Goal: Task Accomplishment & Management: Complete application form

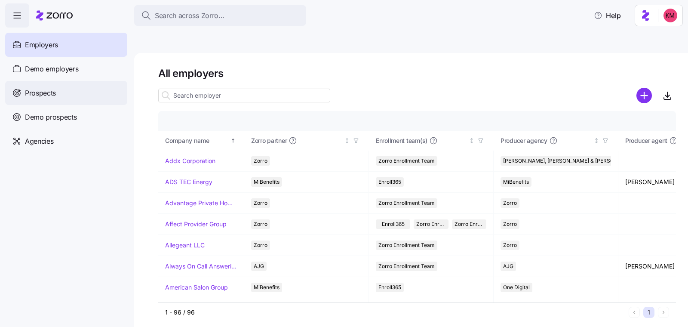
click at [69, 103] on div "Prospects" at bounding box center [66, 93] width 122 height 24
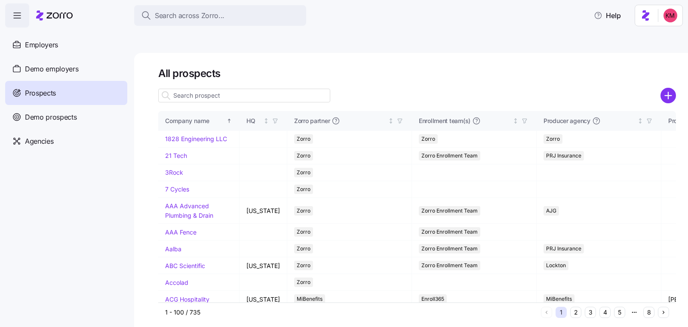
click at [604, 67] on h1 "All prospects" at bounding box center [417, 73] width 518 height 13
click at [670, 88] on circle "add icon" at bounding box center [668, 95] width 14 height 14
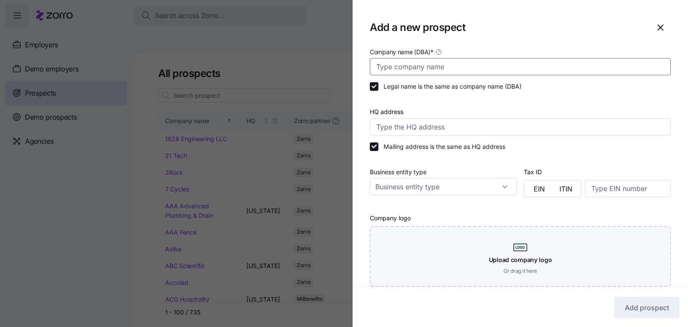
click at [412, 59] on input "Company name (DBA) *" at bounding box center [520, 66] width 301 height 17
click at [414, 67] on input "Traffic Safetey Service" at bounding box center [520, 66] width 301 height 17
click at [465, 69] on input "Traffic Saftey Service" at bounding box center [520, 66] width 301 height 17
click at [415, 65] on input "Traffic Saftey Service" at bounding box center [520, 66] width 301 height 17
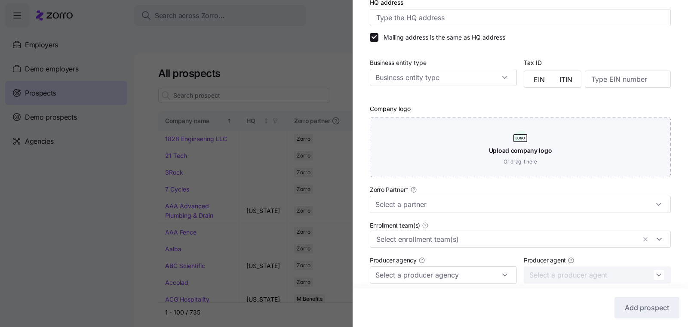
scroll to position [215, 0]
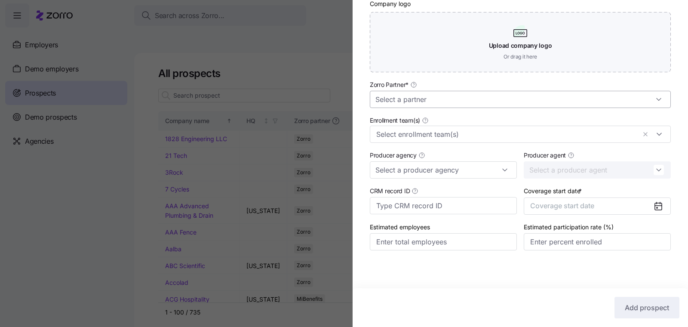
type input "Traffic Safety Service"
click at [457, 104] on input "Zorro Partner *" at bounding box center [520, 99] width 301 height 17
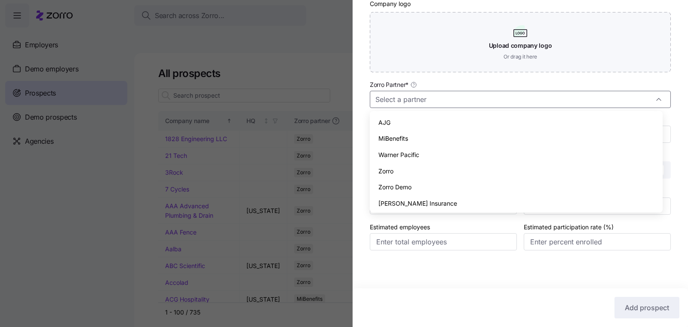
click at [425, 172] on div "Zorro" at bounding box center [516, 171] width 286 height 16
type input "Zorro"
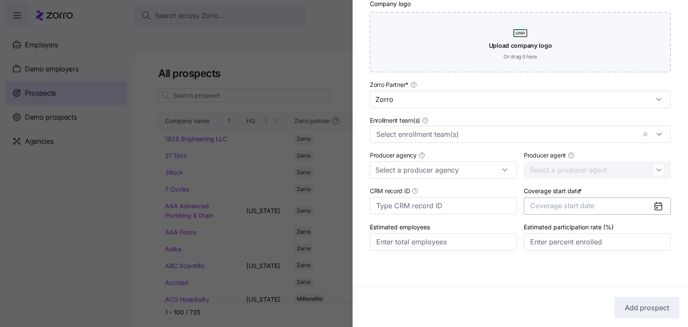
click at [550, 205] on span "Coverage start date" at bounding box center [562, 205] width 64 height 9
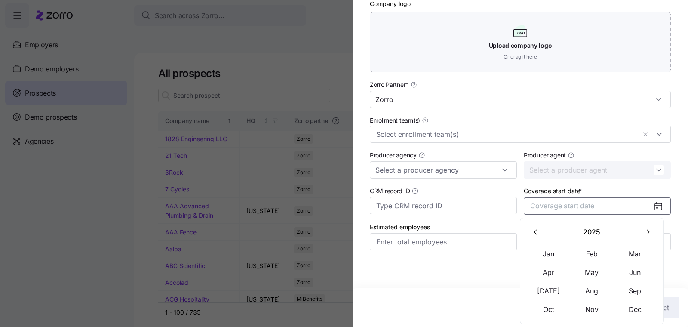
click at [640, 232] on button "button" at bounding box center [648, 232] width 18 height 18
click at [543, 254] on button "Jan" at bounding box center [548, 254] width 43 height 18
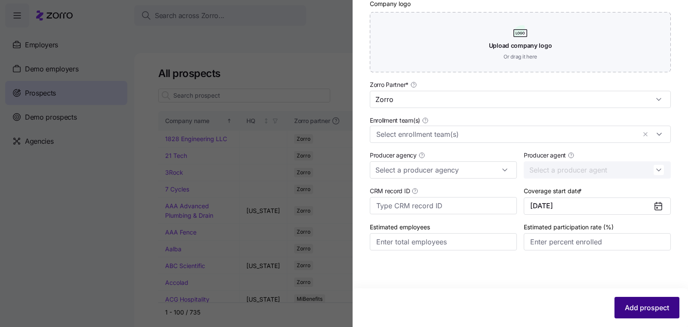
click at [644, 313] on button "Add prospect" at bounding box center [647, 308] width 65 height 22
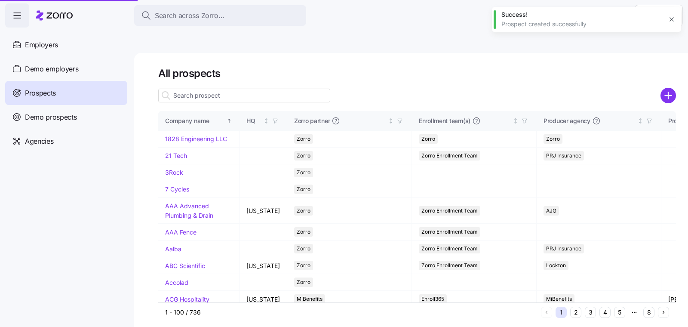
click at [672, 10] on div "Success! Prospect created successfully" at bounding box center [586, 19] width 189 height 25
click at [673, 17] on icon "button" at bounding box center [671, 19] width 7 height 7
click at [181, 89] on input at bounding box center [244, 96] width 172 height 14
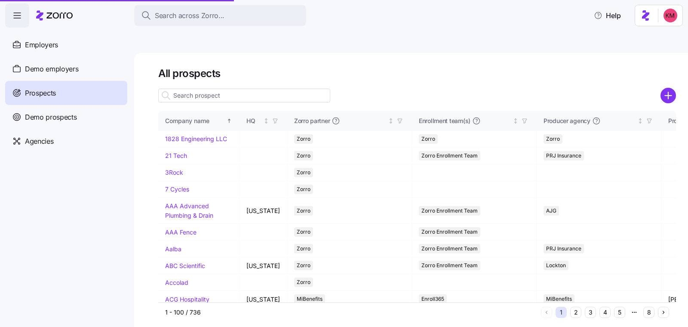
drag, startPoint x: 185, startPoint y: 77, endPoint x: 208, endPoint y: 72, distance: 23.0
click at [185, 89] on input at bounding box center [244, 96] width 172 height 14
click at [208, 89] on input "traff" at bounding box center [244, 96] width 172 height 14
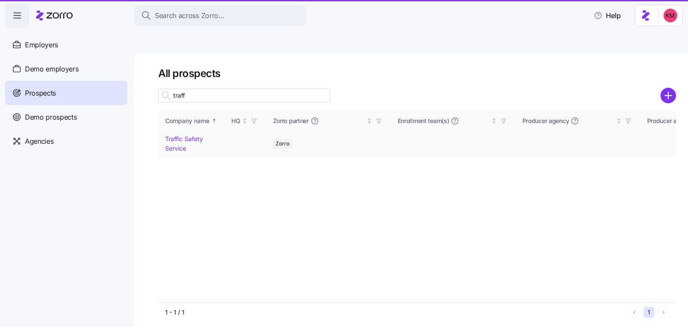
type input "traff"
click at [185, 135] on link "Traffic Safety Service" at bounding box center [184, 143] width 38 height 17
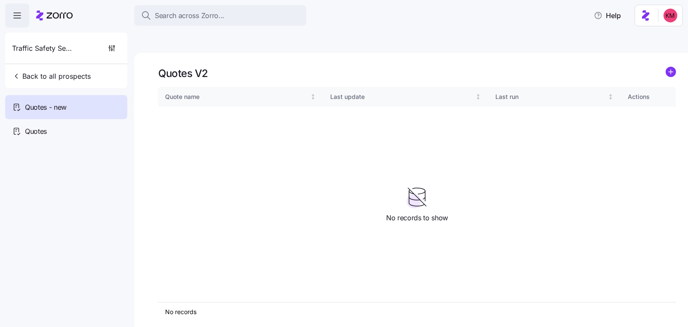
click at [672, 72] on icon "add icon" at bounding box center [671, 72] width 4 height 0
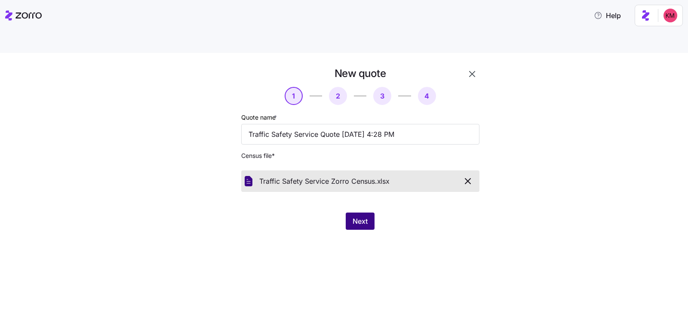
click at [365, 216] on span "Next" at bounding box center [360, 221] width 15 height 10
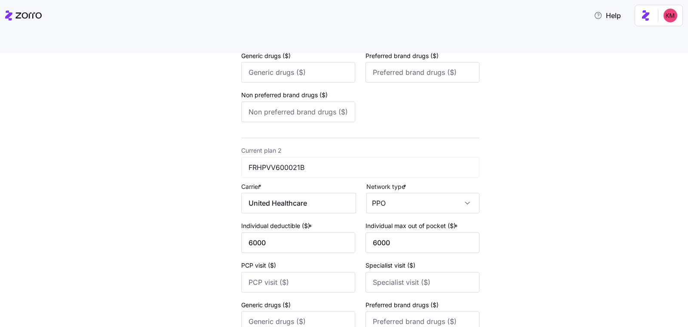
scroll to position [344, 0]
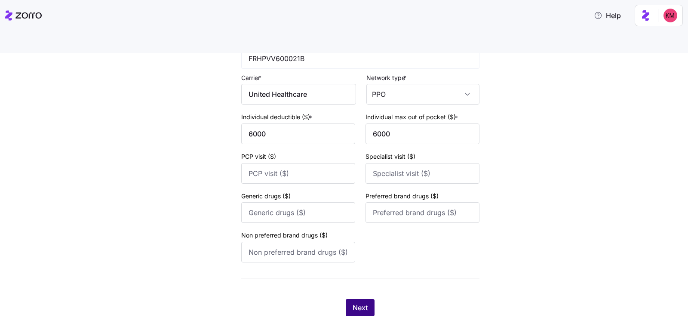
click at [368, 299] on button "Next" at bounding box center [360, 307] width 29 height 17
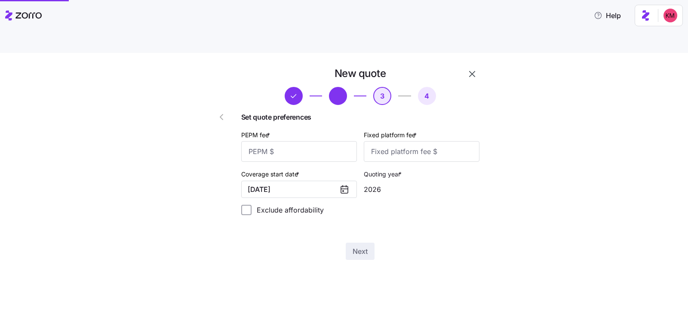
scroll to position [0, 0]
click at [331, 141] on input "PEPM fee *" at bounding box center [299, 151] width 116 height 21
type input "20"
type input "100"
click at [372, 243] on button "Next" at bounding box center [360, 251] width 29 height 17
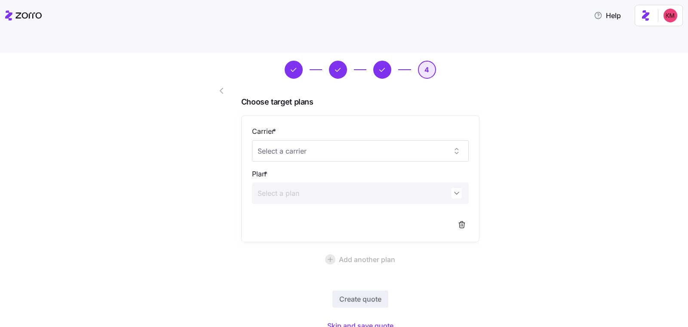
scroll to position [43, 0]
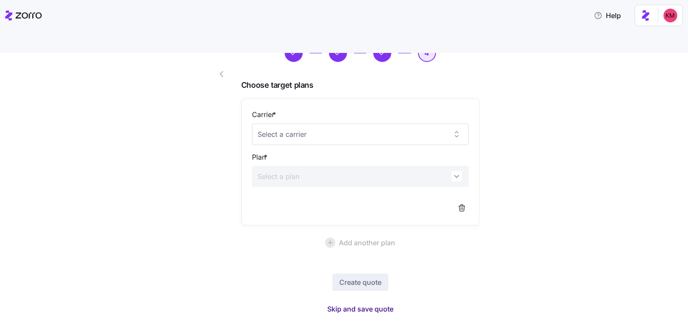
click at [353, 304] on span "Skip and save quote" at bounding box center [360, 309] width 66 height 10
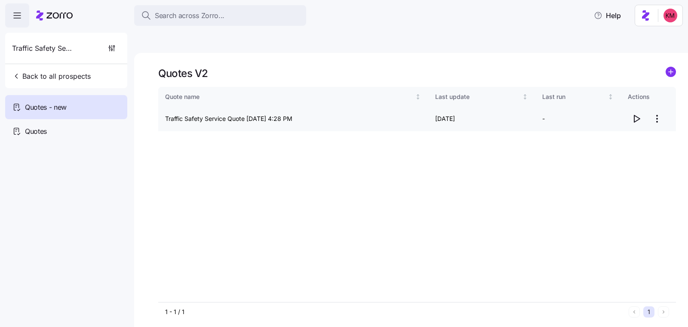
click at [639, 114] on icon "button" at bounding box center [636, 119] width 10 height 10
click at [654, 93] on html "Search across Zorro... Help Traffic Safety Service Back to all prospects Quotes…" at bounding box center [344, 204] width 688 height 408
click at [604, 115] on div "Edit quote" at bounding box center [601, 119] width 29 height 9
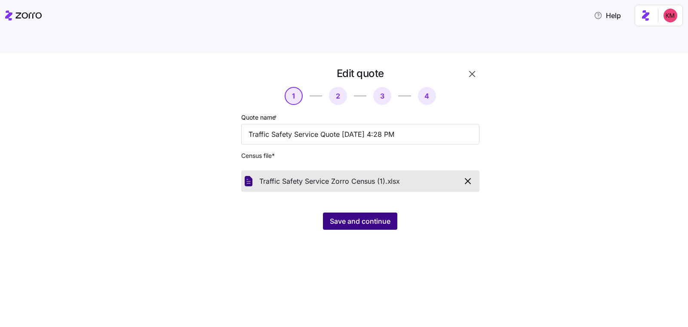
click at [350, 216] on span "Save and continue" at bounding box center [360, 221] width 61 height 10
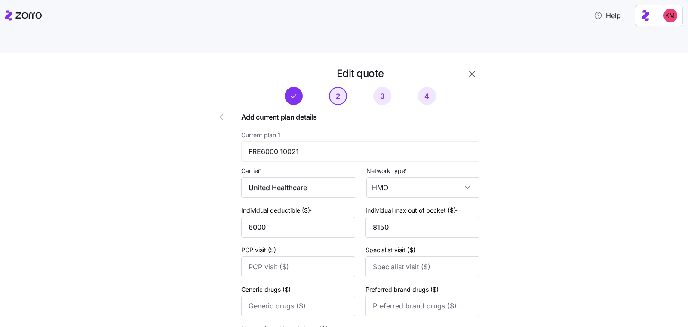
click at [672, 233] on div "Edit quote 2 3 4 Add current plan details Current plan 1 FRE6000I10021 Carrier …" at bounding box center [344, 200] width 688 height 294
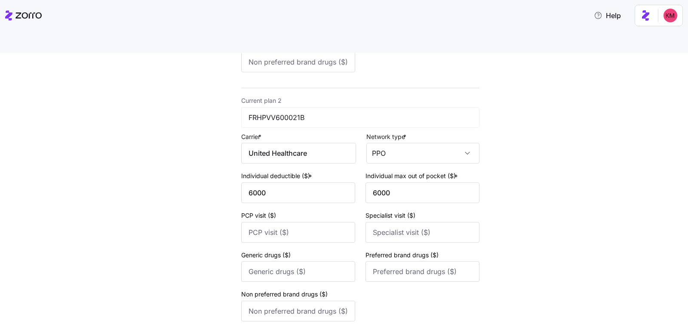
scroll to position [344, 0]
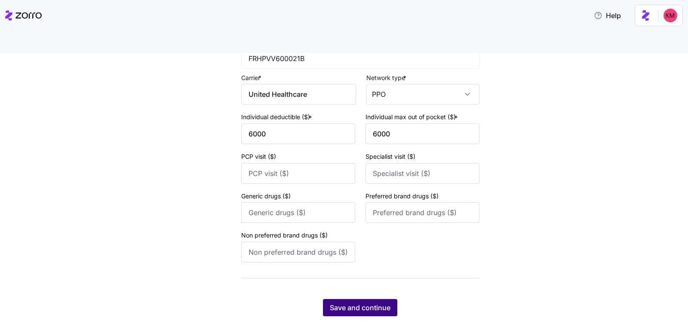
click at [348, 299] on div "Save and continue" at bounding box center [360, 307] width 238 height 17
click at [365, 302] on span "Save and continue" at bounding box center [360, 307] width 61 height 10
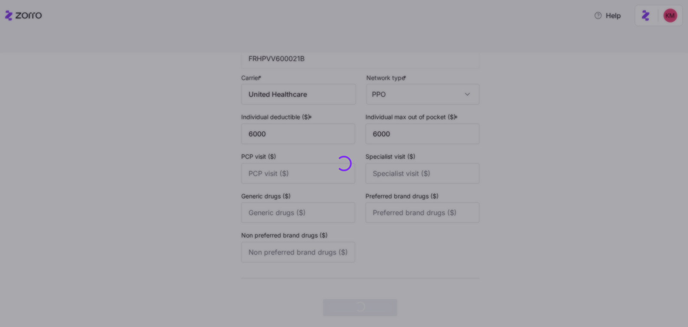
scroll to position [0, 0]
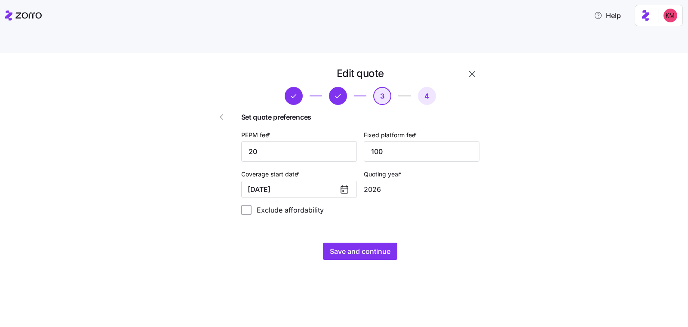
drag, startPoint x: 386, startPoint y: 227, endPoint x: 300, endPoint y: 143, distance: 120.4
click at [301, 146] on div "Edit quote 3 4 Set quote preferences PEPM fee * 20 Fixed platform fee * 100 Cov…" at bounding box center [360, 163] width 245 height 200
click at [297, 141] on input "20" at bounding box center [299, 151] width 116 height 21
type input "50"
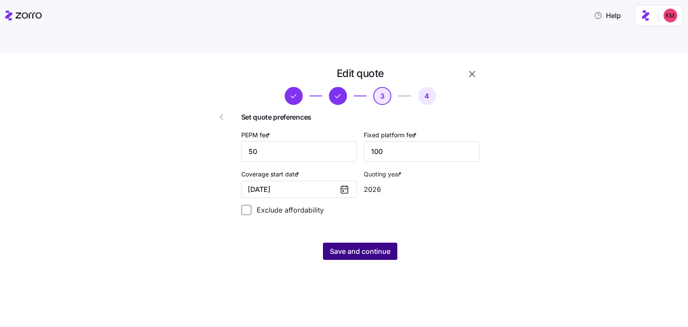
click at [339, 246] on span "Save and continue" at bounding box center [360, 251] width 61 height 10
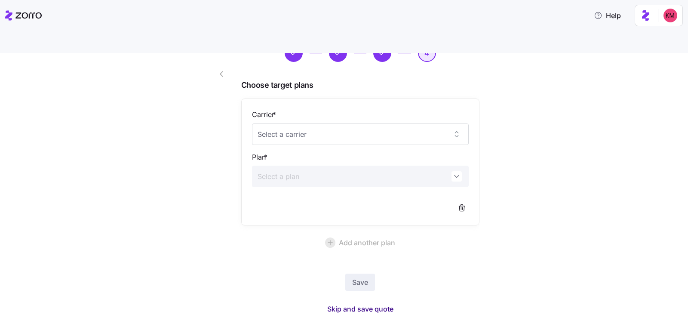
click at [375, 304] on span "Skip and save quote" at bounding box center [360, 309] width 66 height 10
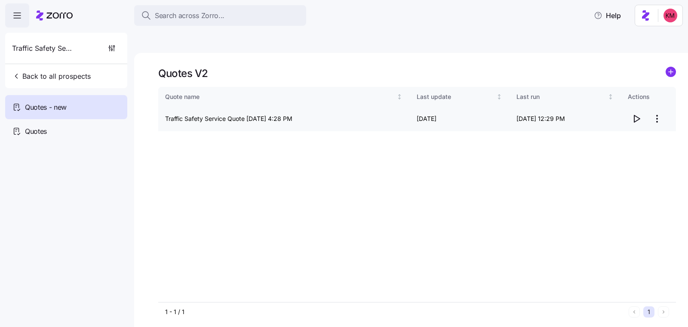
click at [634, 114] on icon "button" at bounding box center [636, 119] width 10 height 10
click at [684, 53] on div "Quotes V2 Quote name Last update Last run Actions Traffic Safety Service Quote …" at bounding box center [411, 200] width 554 height 294
click at [673, 67] on circle "add icon" at bounding box center [670, 71] width 9 height 9
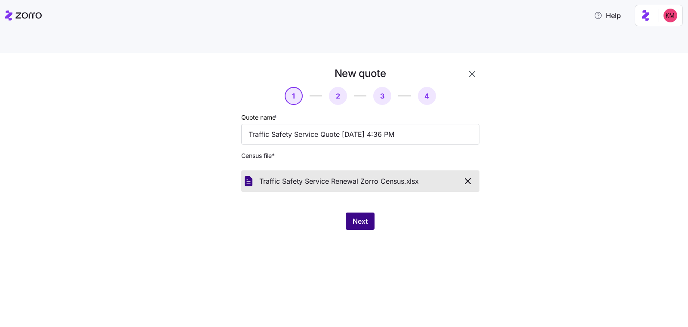
click at [353, 216] on span "Next" at bounding box center [360, 221] width 15 height 10
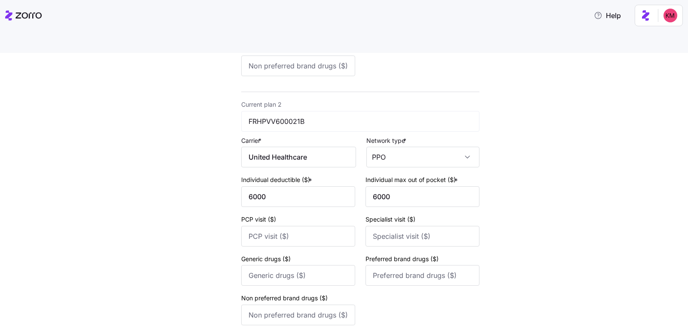
scroll to position [344, 0]
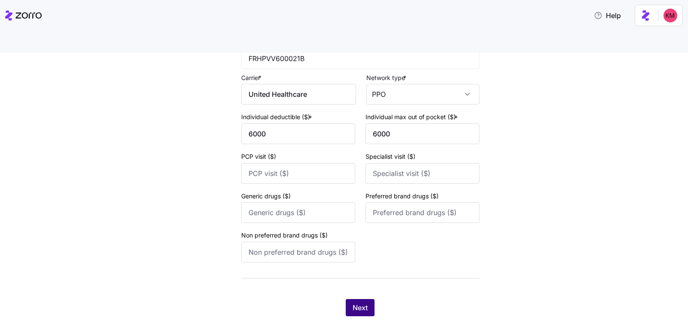
click at [346, 299] on button "Next" at bounding box center [360, 307] width 29 height 17
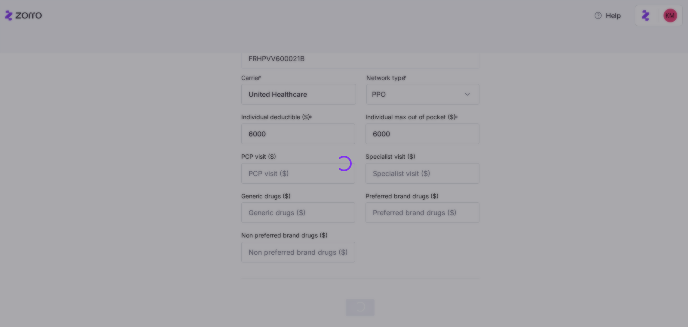
scroll to position [0, 0]
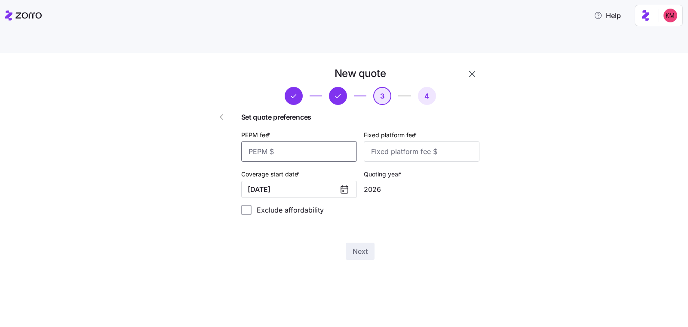
click at [312, 141] on input "PEPM fee *" at bounding box center [299, 151] width 116 height 21
type input "50"
type input "100"
click at [348, 243] on button "Next" at bounding box center [360, 251] width 29 height 17
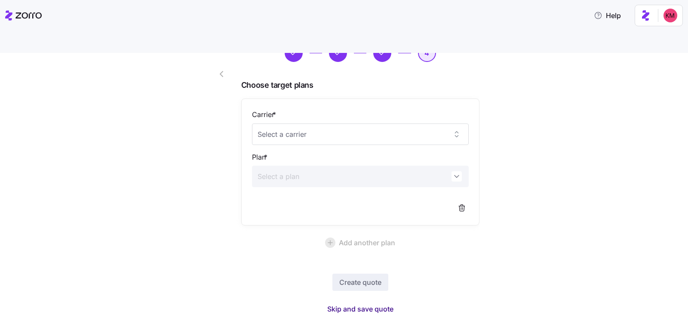
click at [357, 304] on span "Skip and save quote" at bounding box center [360, 309] width 66 height 10
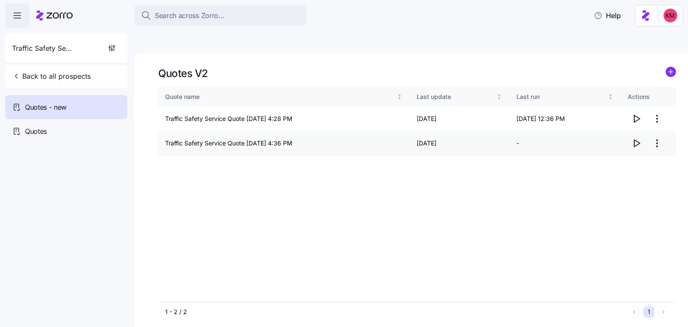
click at [656, 123] on html "Search across Zorro... Help Traffic Safety Service Back to all prospects Quotes…" at bounding box center [344, 204] width 688 height 408
click at [615, 141] on div "Edit quote" at bounding box center [601, 143] width 29 height 9
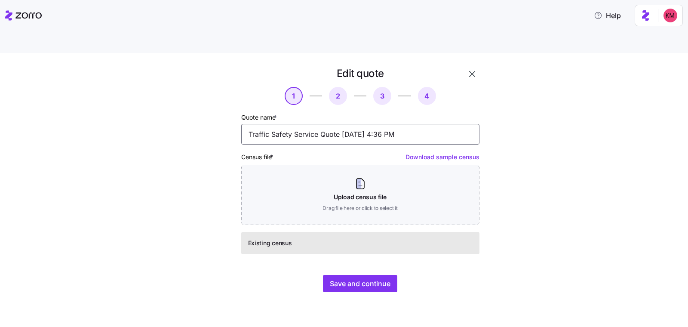
click at [321, 124] on input "Traffic Safety Service Quote 09/30/2025 4:36 PM" at bounding box center [360, 134] width 238 height 21
type input "Traffic Safety Service Renewal Quote 09/30/2025 4:36 PM"
click at [350, 253] on div "Edit quote 1 2 3 4 Quote name * Traffic Safety Service Renewal Quote 09/30/2025…" at bounding box center [360, 179] width 245 height 233
click at [349, 275] on button "Save and continue" at bounding box center [360, 283] width 74 height 17
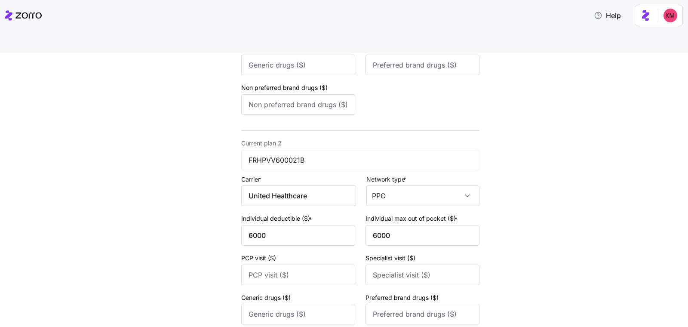
scroll to position [344, 0]
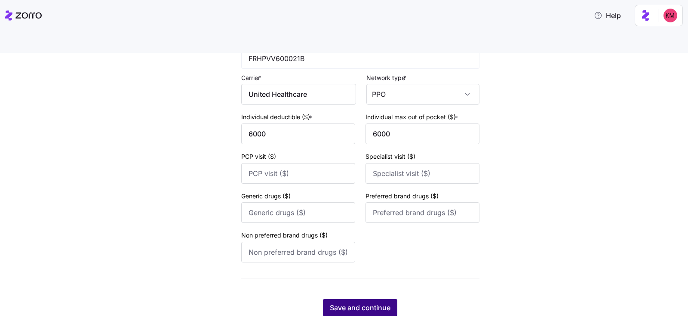
click at [350, 302] on span "Save and continue" at bounding box center [360, 307] width 61 height 10
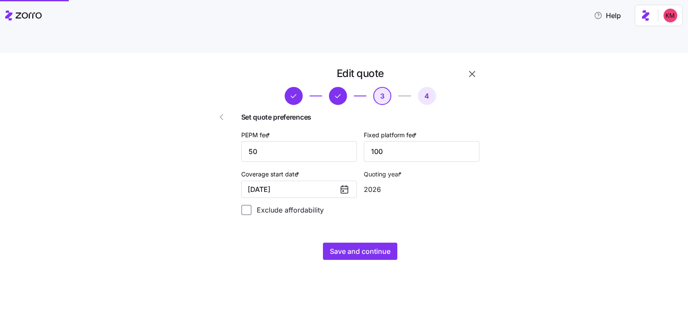
scroll to position [0, 0]
click at [370, 246] on span "Save and continue" at bounding box center [360, 251] width 61 height 10
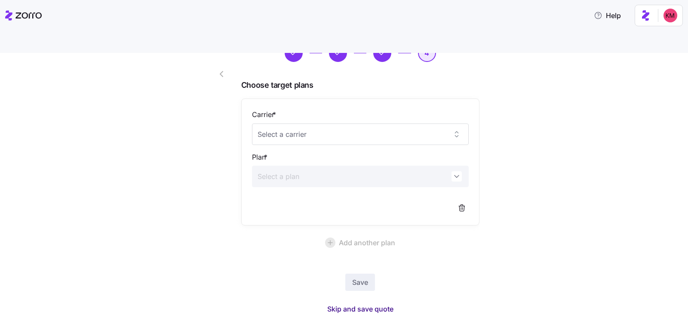
click at [357, 304] on span "Skip and save quote" at bounding box center [360, 309] width 66 height 10
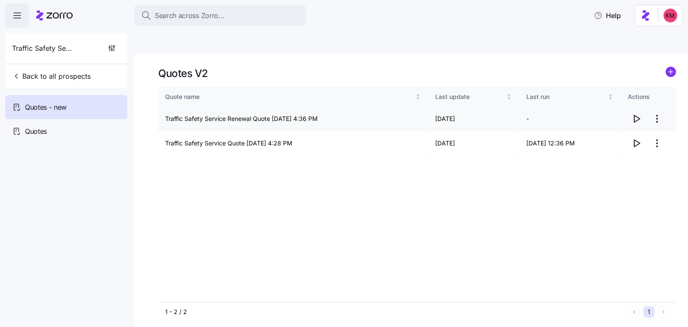
click at [635, 114] on icon "button" at bounding box center [636, 119] width 10 height 10
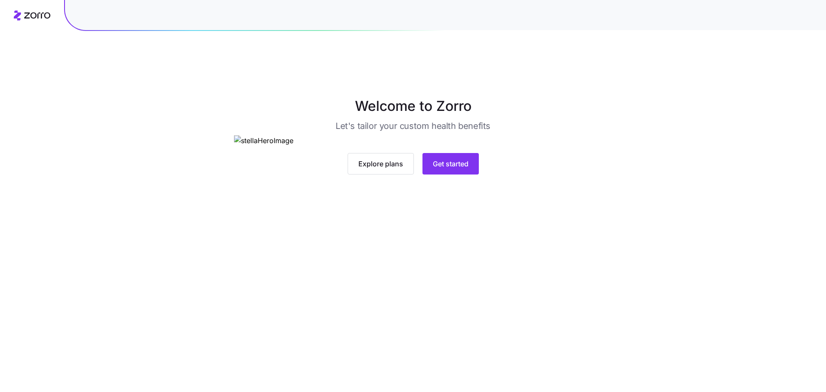
click at [472, 175] on div "Explore plans Get started" at bounding box center [413, 154] width 358 height 39
click at [425, 175] on div "Explore plans Get started" at bounding box center [413, 154] width 358 height 39
click at [435, 175] on button "Get started" at bounding box center [450, 164] width 56 height 22
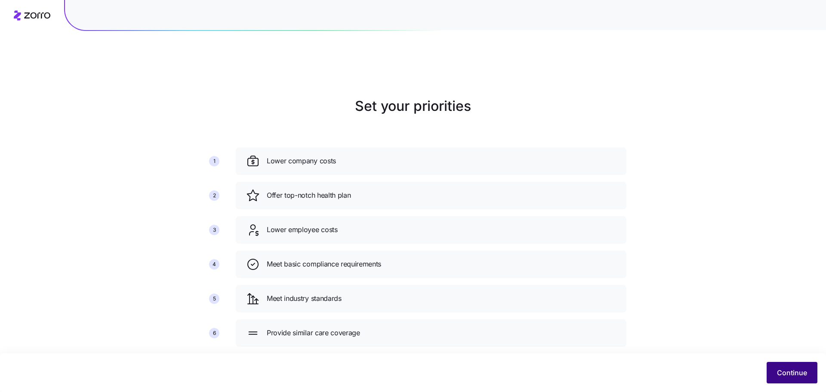
click at [787, 366] on button "Continue" at bounding box center [791, 373] width 51 height 22
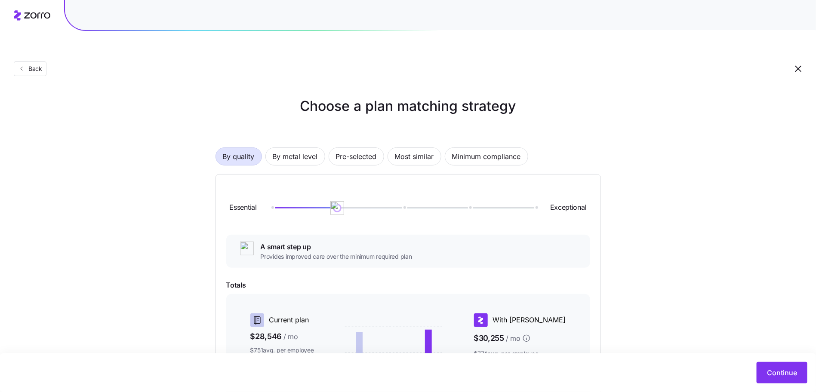
click at [291, 148] on div "By quality By metal level Pre-selected Most similar Minimum compliance Essentia…" at bounding box center [407, 310] width 385 height 381
click at [291, 148] on span "By metal level" at bounding box center [295, 156] width 45 height 17
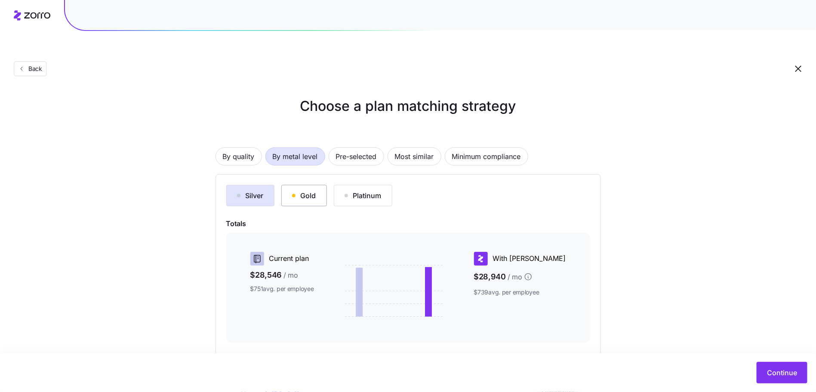
click at [310, 185] on button "Gold" at bounding box center [304, 196] width 46 height 22
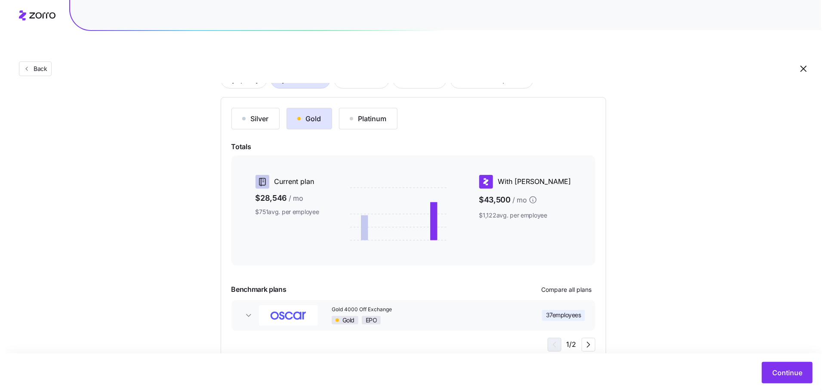
scroll to position [82, 0]
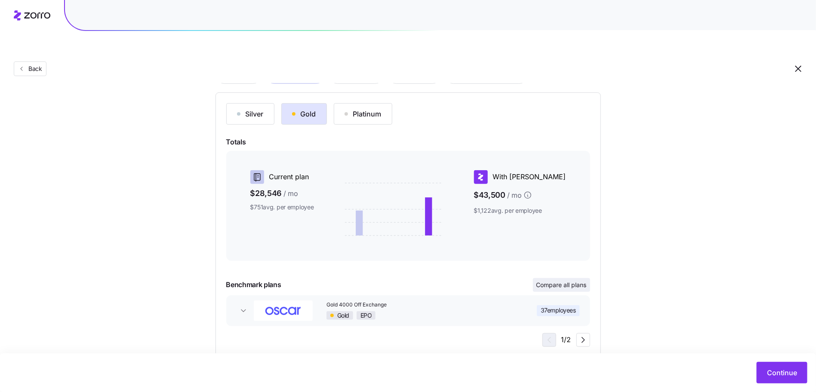
click at [556, 278] on button "Compare all plans" at bounding box center [561, 285] width 57 height 14
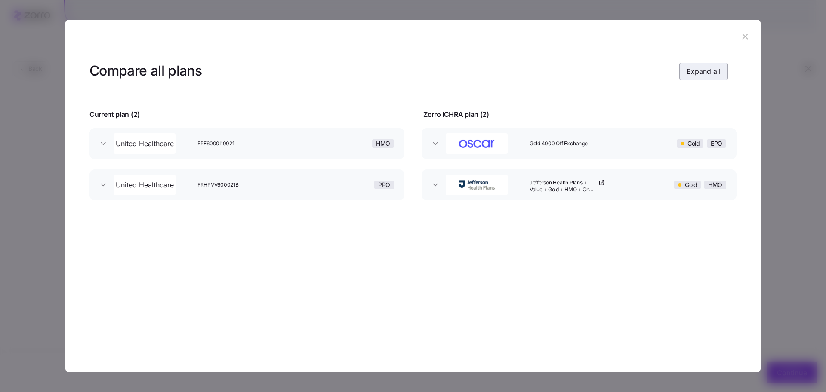
click at [694, 66] on span "Expand all" at bounding box center [703, 71] width 34 height 10
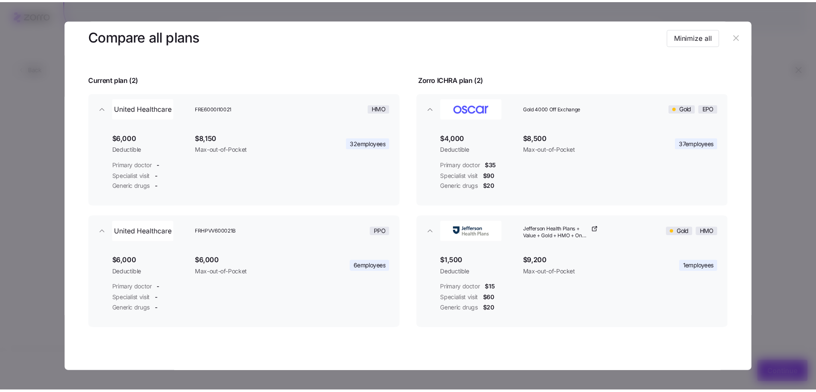
scroll to position [45, 0]
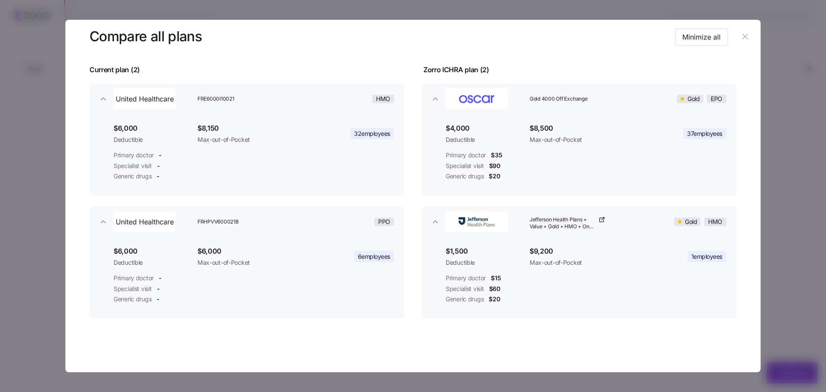
click at [742, 38] on icon "button" at bounding box center [745, 37] width 6 height 6
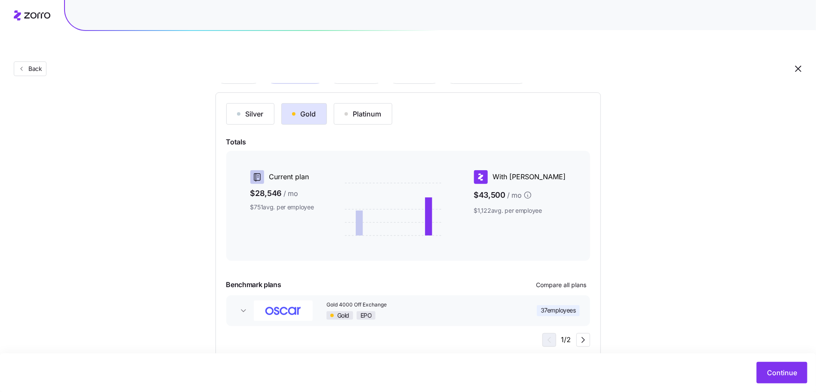
click at [261, 92] on div "Silver Gold Platinum Totals Current plan $28,546 / mo $751 avg. per employee Wi…" at bounding box center [407, 224] width 385 height 265
click at [259, 109] on div "Silver" at bounding box center [250, 114] width 27 height 10
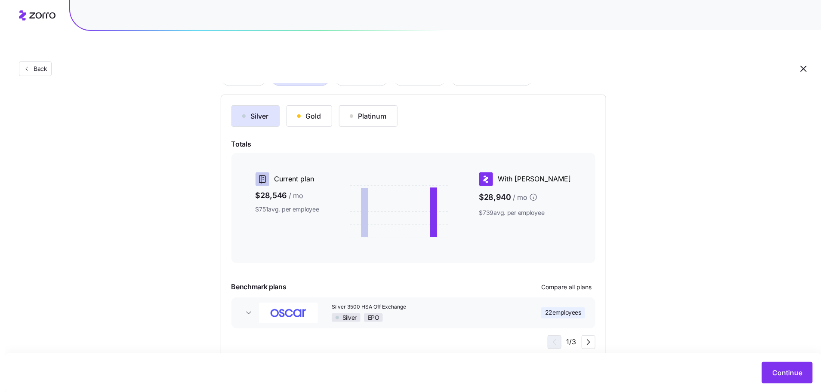
scroll to position [79, 0]
click at [567, 283] on span "Compare all plans" at bounding box center [561, 287] width 50 height 9
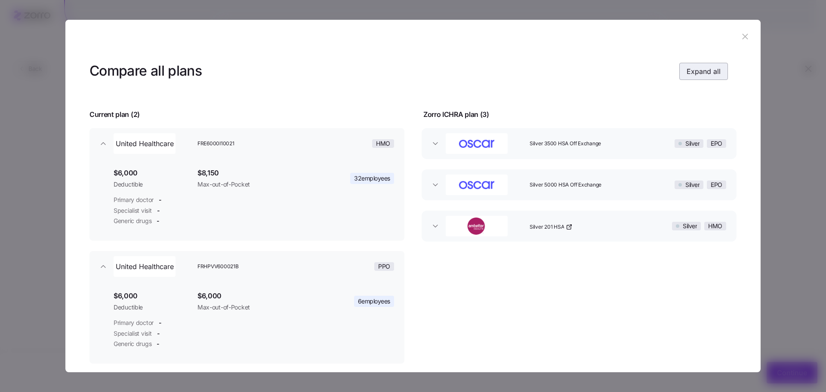
click at [709, 77] on button "Expand all" at bounding box center [703, 71] width 49 height 17
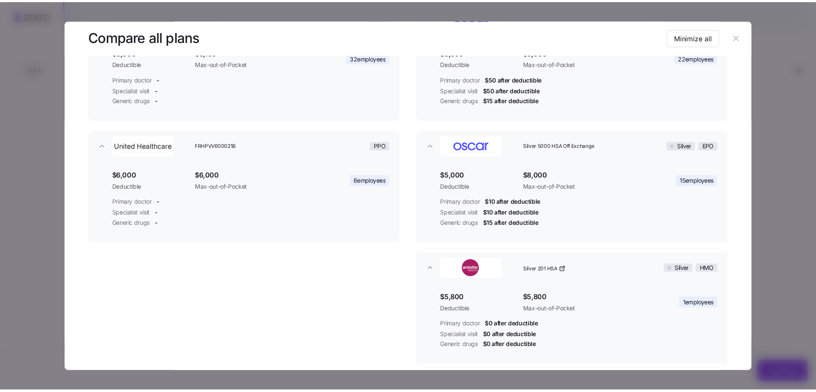
scroll to position [0, 0]
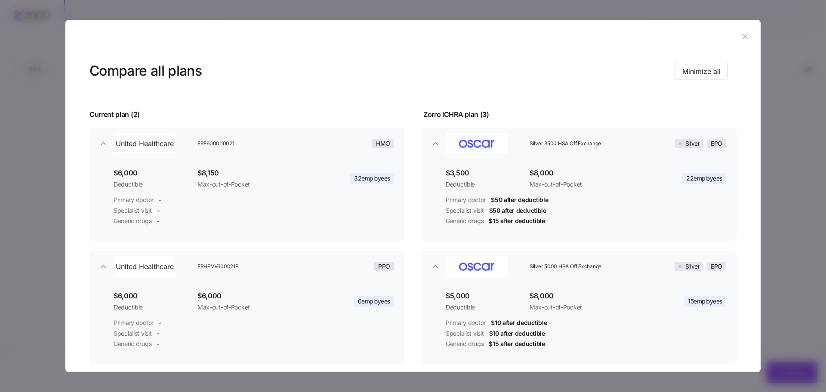
click at [742, 36] on icon "button" at bounding box center [745, 37] width 6 height 6
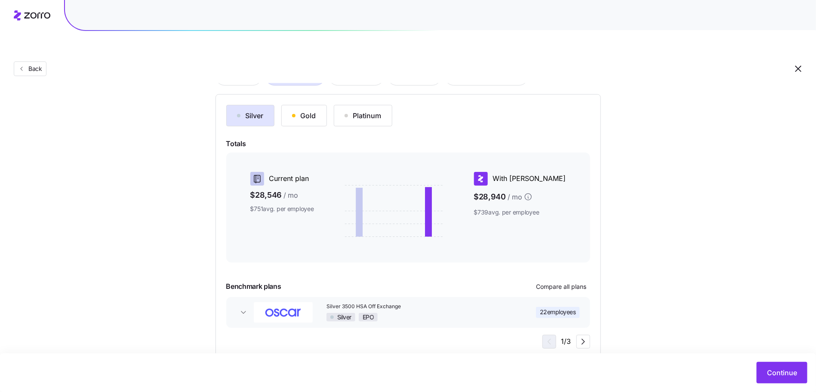
scroll to position [82, 0]
click at [549, 281] on span "Compare all plans" at bounding box center [561, 285] width 50 height 9
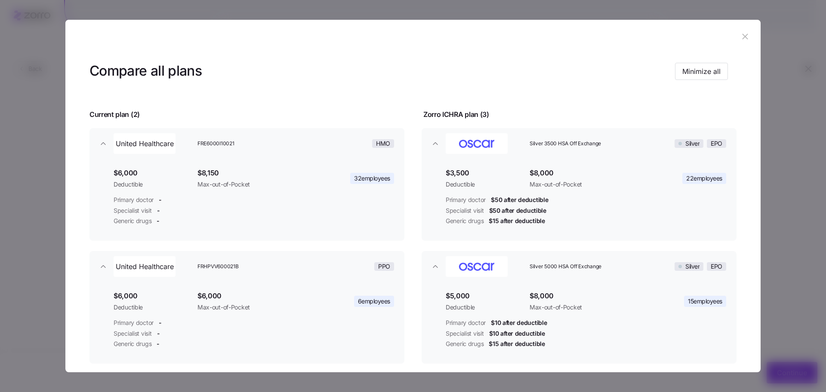
click at [746, 35] on button "button" at bounding box center [745, 37] width 14 height 14
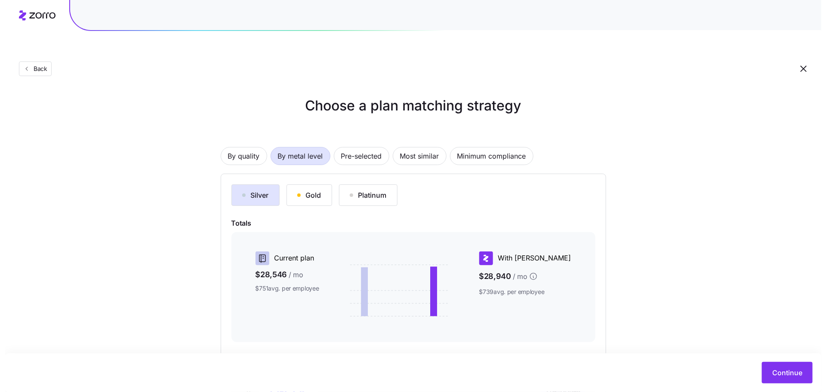
scroll to position [0, 0]
click at [35, 65] on span "Back" at bounding box center [33, 69] width 17 height 9
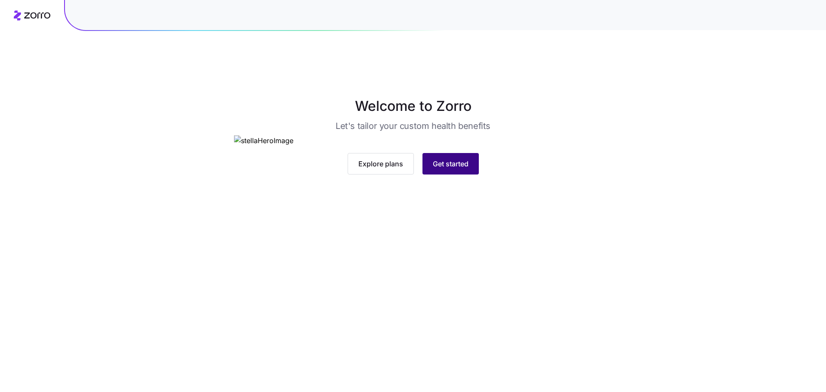
click at [445, 169] on span "Get started" at bounding box center [451, 164] width 36 height 10
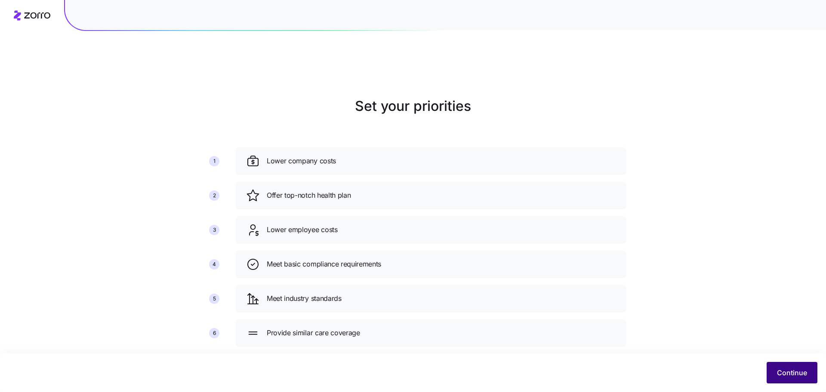
click at [813, 380] on button "Continue" at bounding box center [791, 373] width 51 height 22
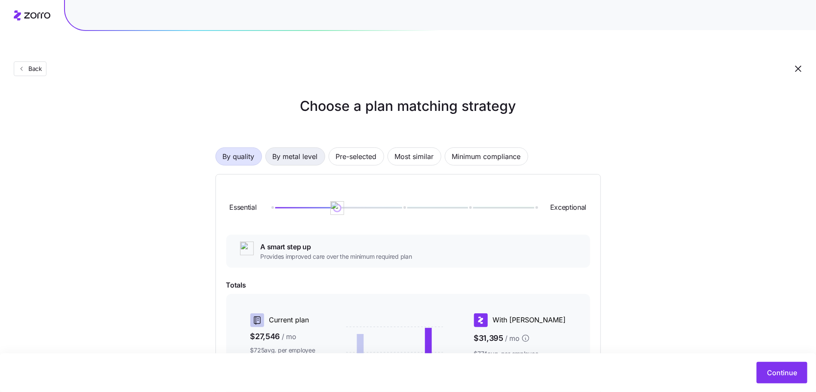
click at [286, 148] on span "By metal level" at bounding box center [295, 156] width 45 height 17
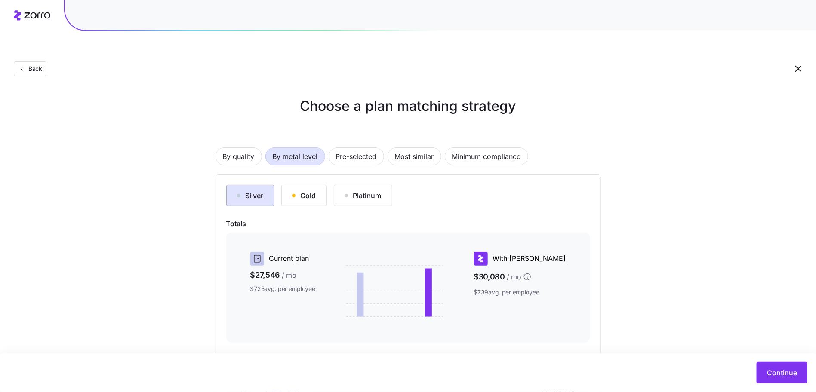
click at [261, 185] on button "Silver" at bounding box center [250, 196] width 48 height 22
click at [794, 366] on button "Continue" at bounding box center [781, 373] width 51 height 22
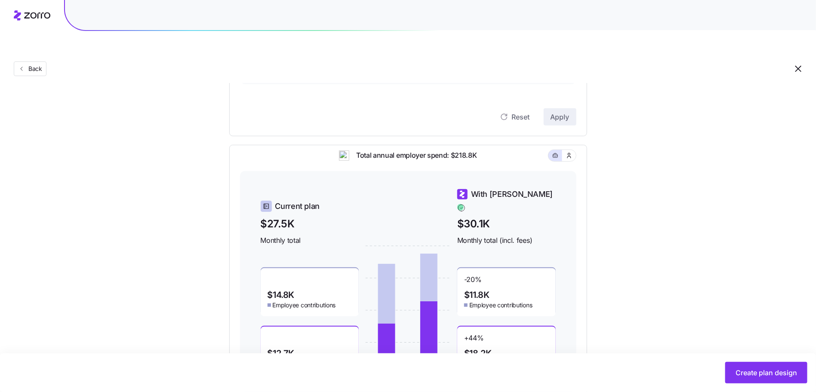
scroll to position [222, 0]
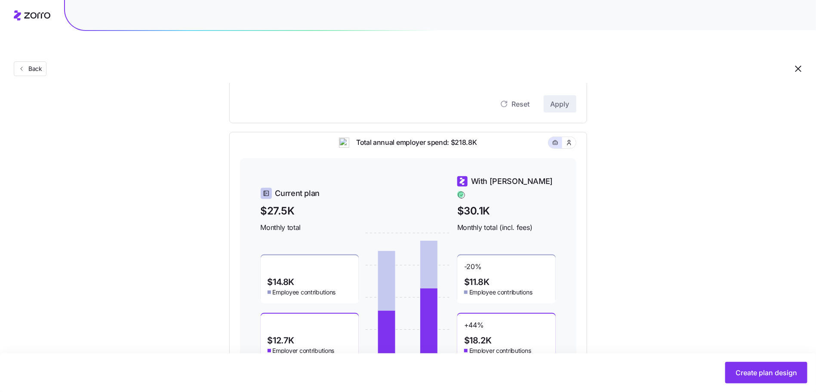
drag, startPoint x: 154, startPoint y: 97, endPoint x: 61, endPoint y: 57, distance: 101.1
click at [215, 136] on div "Compliant Industry Generous Current Contribution Employee %67 Family %0 Reset A…" at bounding box center [407, 141] width 385 height 487
click at [37, 65] on span "Back" at bounding box center [33, 69] width 17 height 9
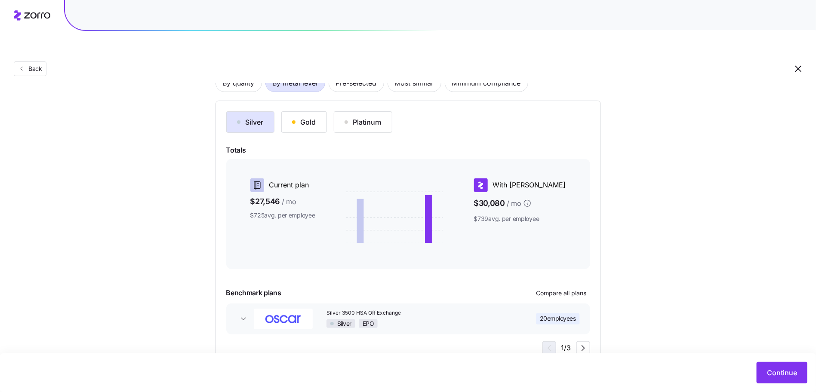
scroll to position [71, 0]
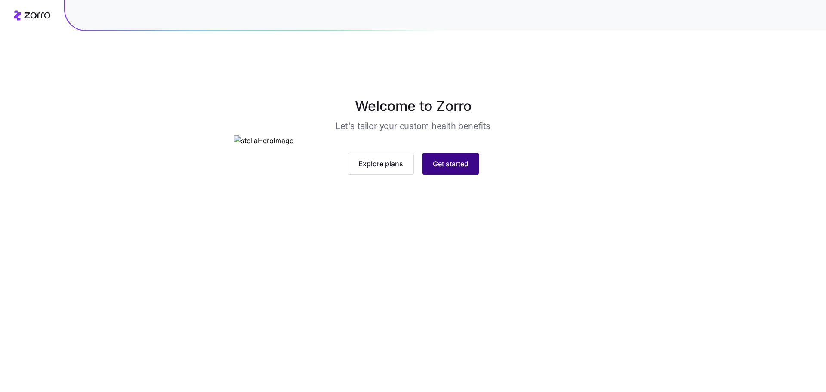
click at [466, 175] on button "Get started" at bounding box center [450, 164] width 56 height 22
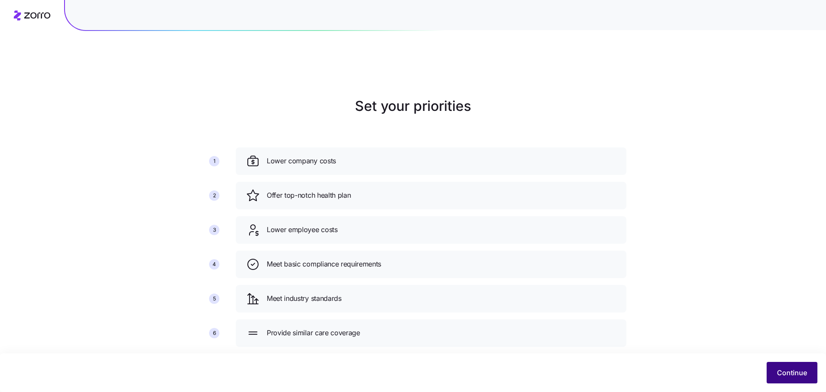
click at [801, 379] on button "Continue" at bounding box center [791, 373] width 51 height 22
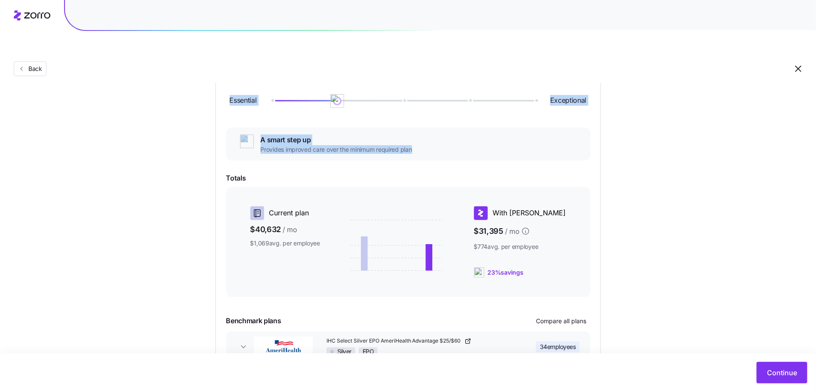
scroll to position [39, 0]
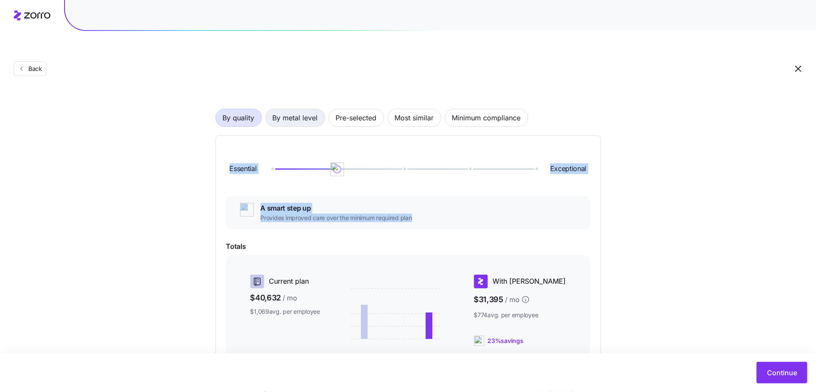
click at [281, 109] on span "By metal level" at bounding box center [295, 117] width 45 height 17
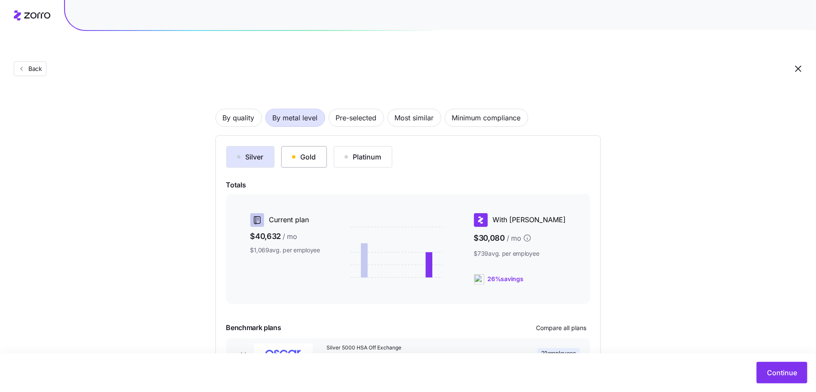
click at [311, 152] on div "Gold" at bounding box center [304, 157] width 24 height 10
click at [262, 152] on div "Silver" at bounding box center [250, 157] width 27 height 10
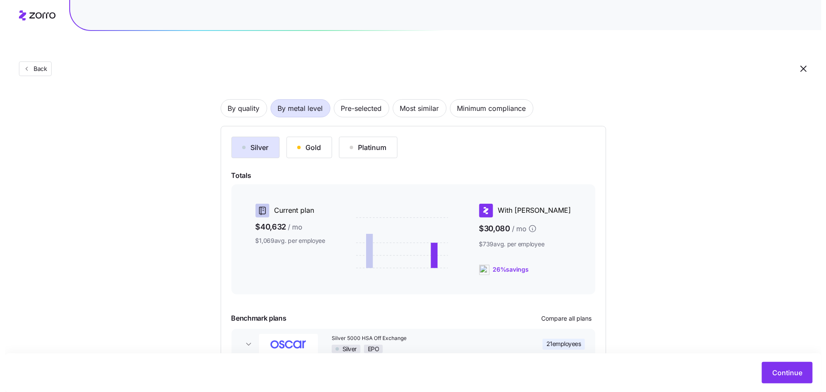
scroll to position [62, 0]
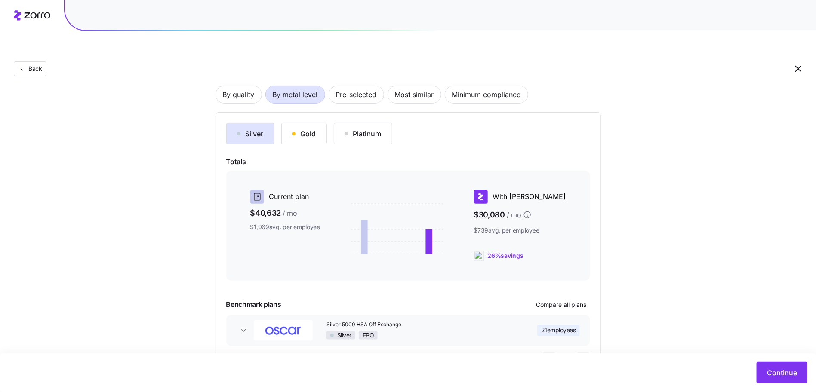
click at [570, 326] on span "21 employees" at bounding box center [558, 330] width 35 height 9
click at [569, 301] on span "Compare all plans" at bounding box center [561, 305] width 50 height 9
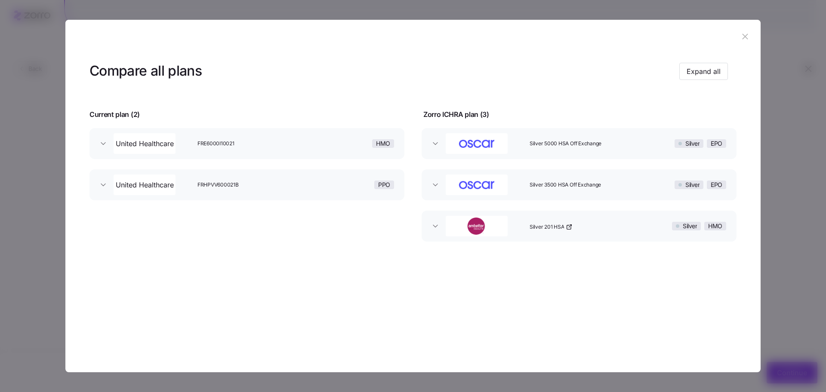
click at [689, 80] on div "Compare all plans Expand all" at bounding box center [408, 70] width 638 height 19
click at [694, 74] on span "Expand all" at bounding box center [703, 71] width 34 height 10
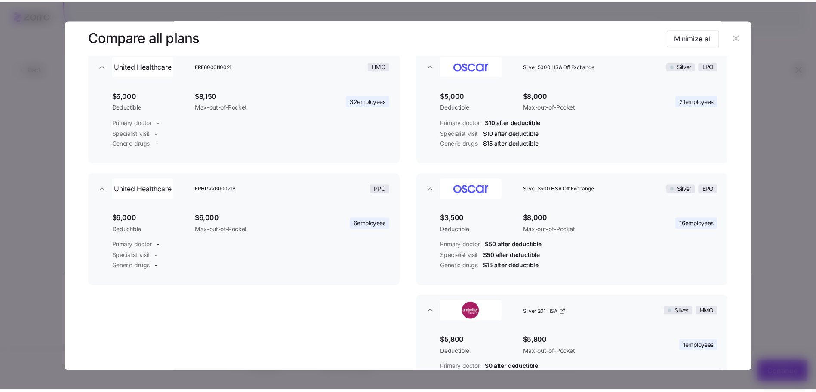
scroll to position [168, 0]
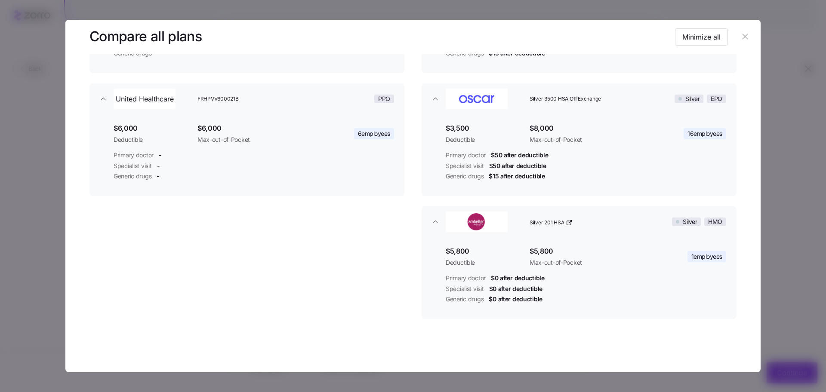
click at [746, 31] on header at bounding box center [412, 37] width 695 height 34
click at [746, 31] on button "button" at bounding box center [745, 37] width 14 height 14
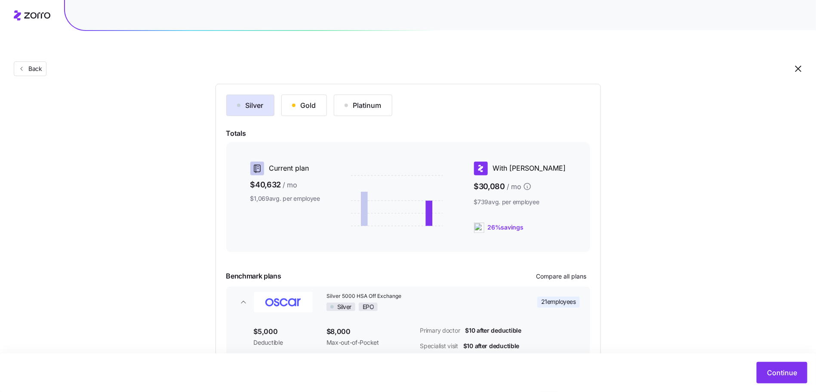
scroll to position [89, 0]
drag, startPoint x: 683, startPoint y: 117, endPoint x: 665, endPoint y: 120, distance: 18.0
click at [665, 120] on div "Choose a plan matching strategy By quality By metal level Pre-selected Most sim…" at bounding box center [408, 210] width 816 height 408
click at [779, 368] on span "Continue" at bounding box center [782, 373] width 30 height 10
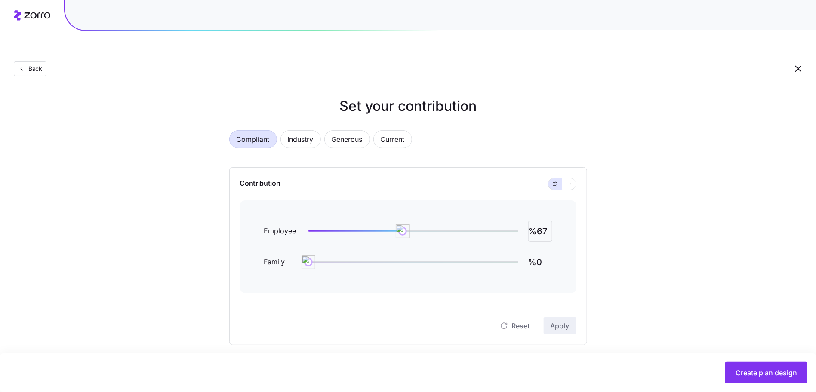
click at [540, 221] on input "%67" at bounding box center [540, 231] width 24 height 21
type input "%50"
click at [571, 317] on button "Apply" at bounding box center [560, 325] width 33 height 17
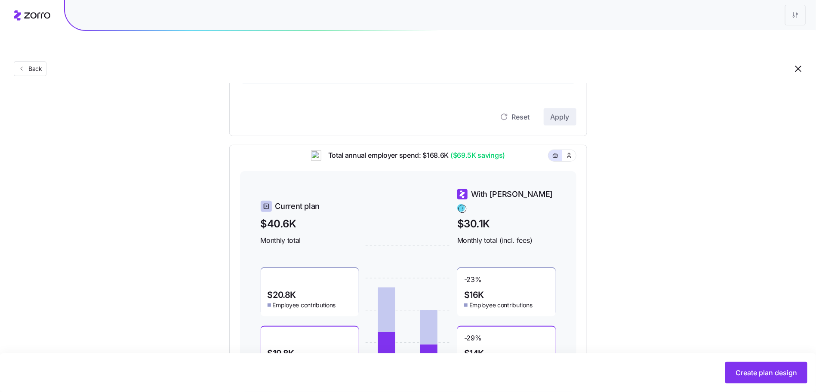
scroll to position [249, 0]
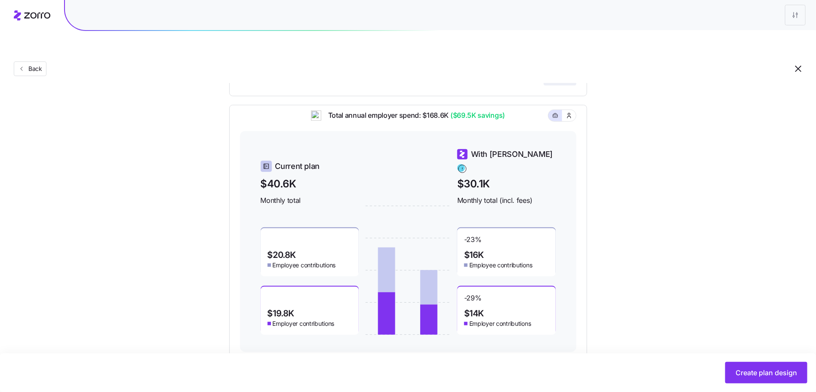
click at [763, 378] on button "Create plan design" at bounding box center [766, 373] width 82 height 22
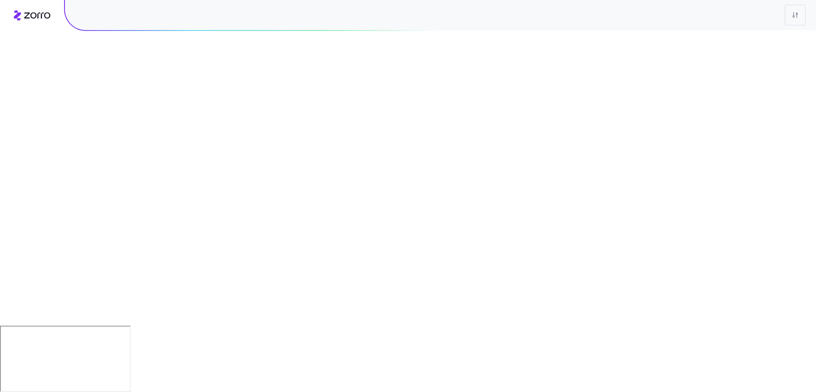
scroll to position [0, 0]
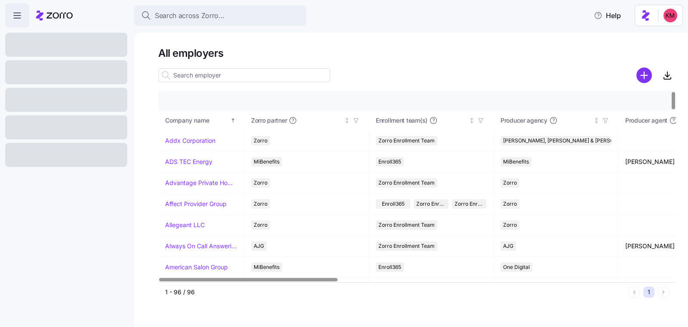
click at [217, 67] on div at bounding box center [244, 75] width 172 height 17
click at [216, 77] on input at bounding box center [244, 75] width 172 height 14
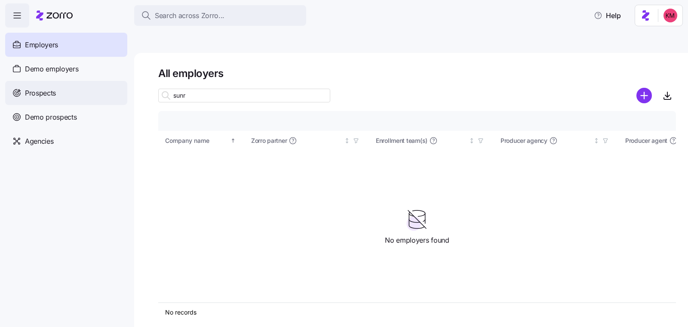
type input "sunr"
click at [79, 88] on div "Prospects" at bounding box center [66, 93] width 122 height 24
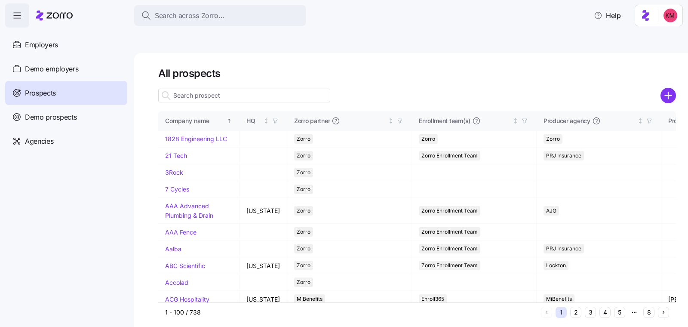
click at [224, 89] on input at bounding box center [244, 96] width 172 height 14
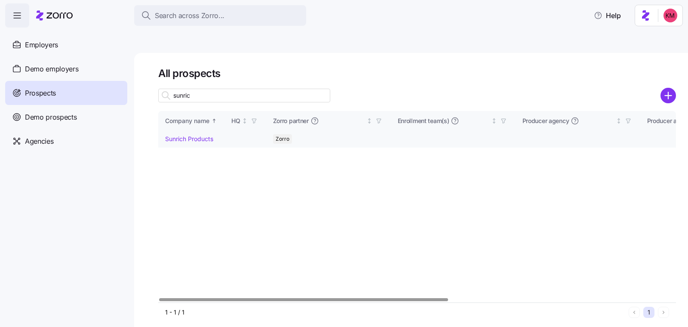
type input "sunric"
click at [199, 135] on link "Sunrich Products" at bounding box center [189, 138] width 48 height 7
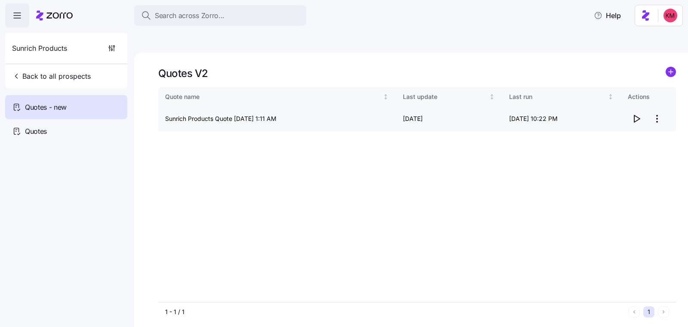
click at [637, 114] on icon "button" at bounding box center [636, 119] width 10 height 10
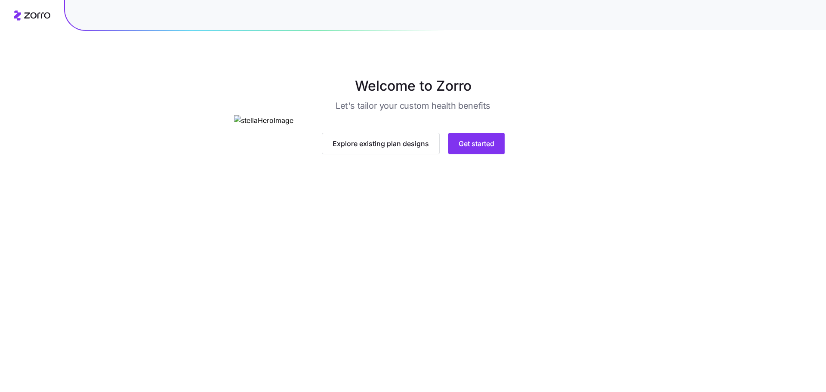
click at [509, 154] on div "Explore existing plan designs Get started" at bounding box center [413, 144] width 358 height 22
click at [476, 149] on span "Get started" at bounding box center [476, 143] width 36 height 10
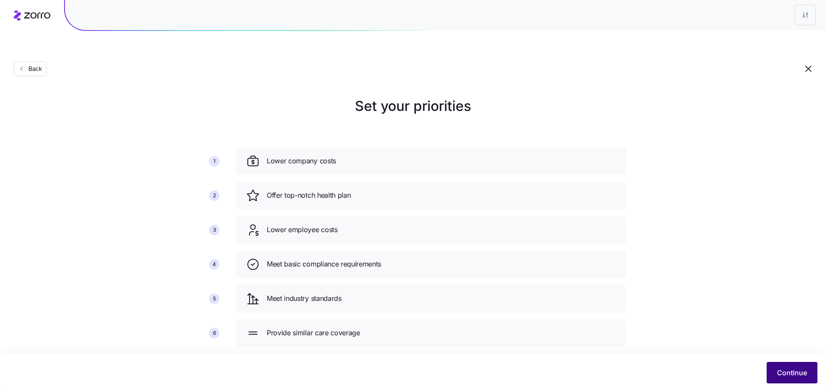
click at [781, 365] on button "Continue" at bounding box center [791, 373] width 51 height 22
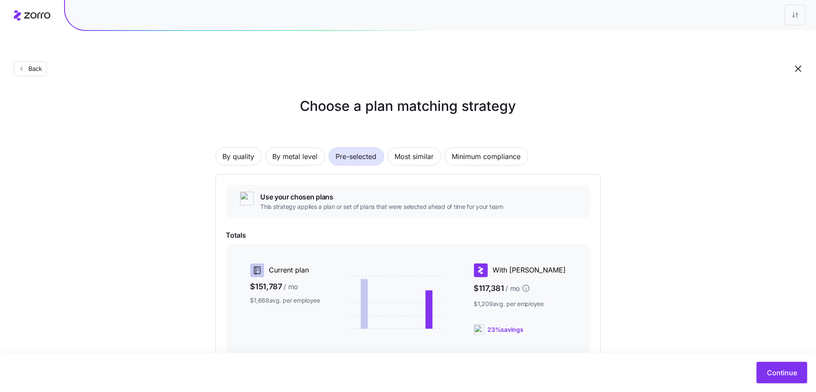
click at [257, 151] on div "By quality By metal level Pre-selected Most similar Minimum compliance Use your…" at bounding box center [407, 285] width 385 height 331
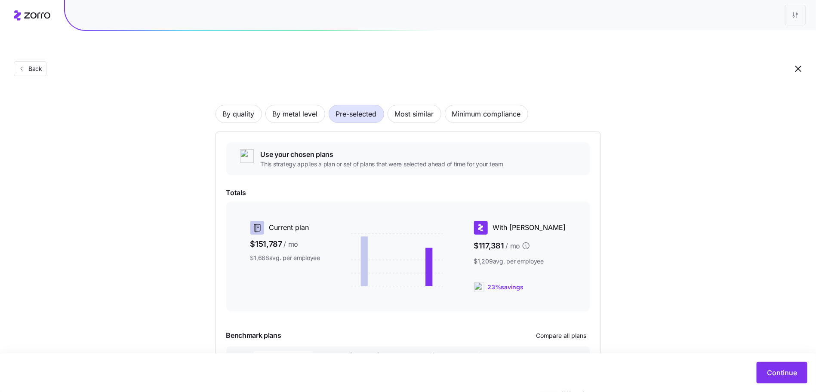
scroll to position [93, 0]
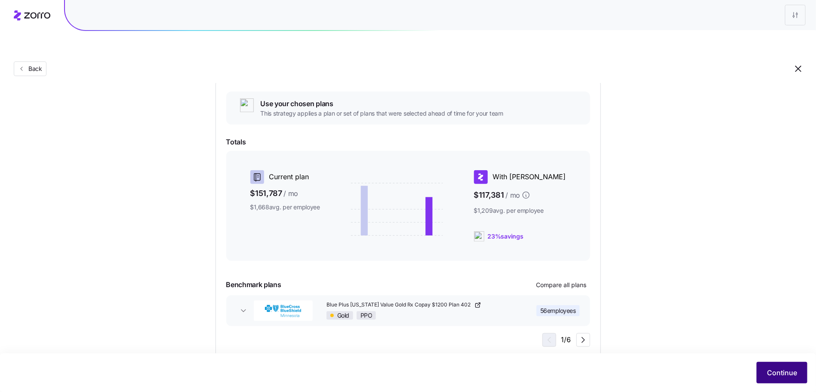
click at [788, 377] on span "Continue" at bounding box center [782, 373] width 30 height 10
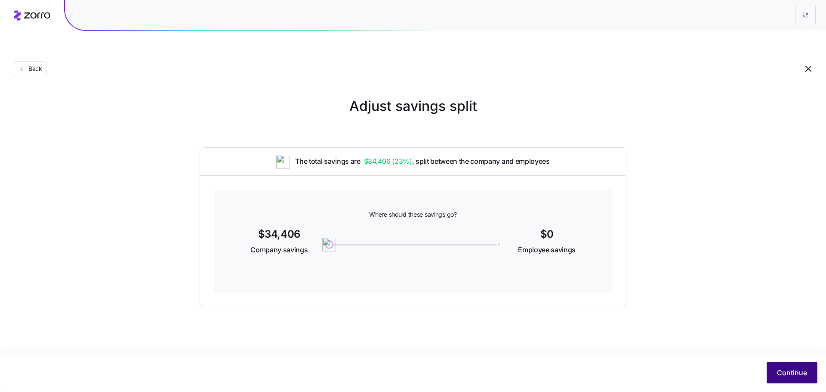
click at [784, 369] on span "Continue" at bounding box center [792, 373] width 30 height 10
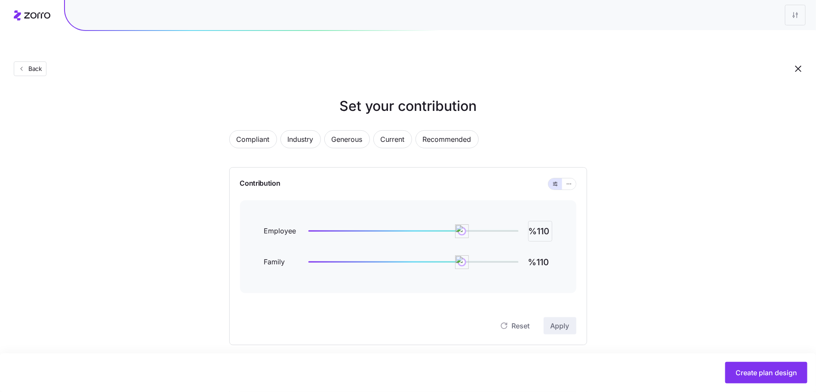
click at [549, 221] on input "%110" at bounding box center [540, 231] width 24 height 21
type input "%81"
click at [554, 321] on span "Apply" at bounding box center [559, 326] width 19 height 10
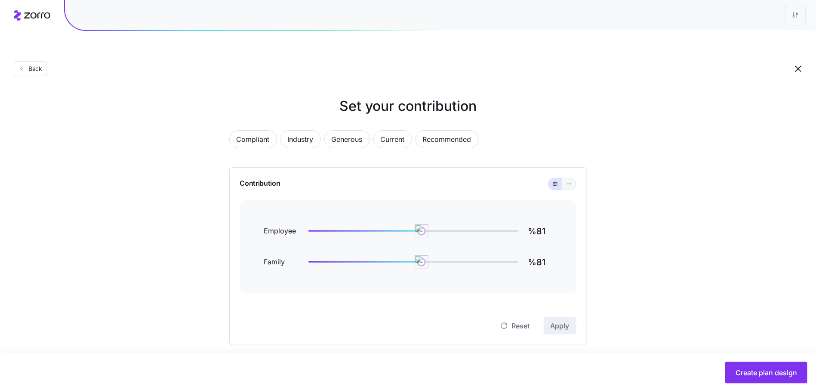
click at [566, 179] on icon "button" at bounding box center [569, 184] width 6 height 10
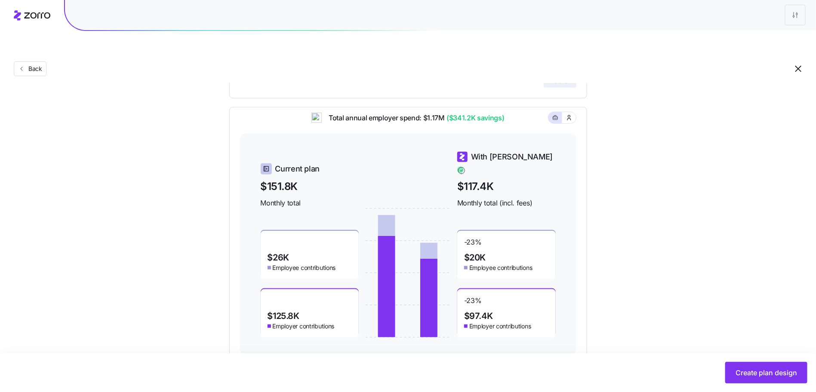
scroll to position [366, 0]
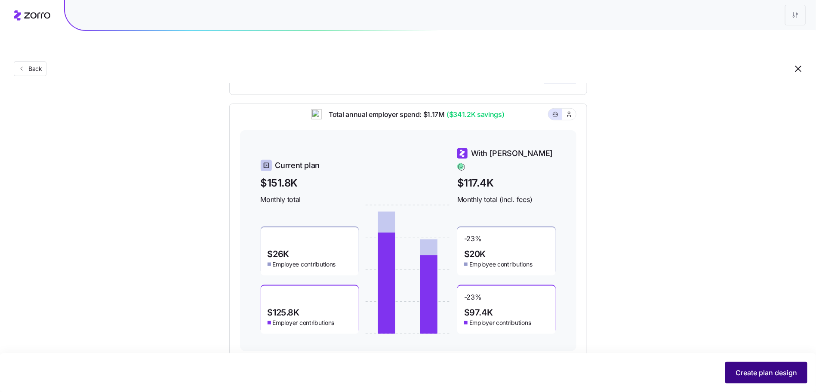
click at [750, 369] on span "Create plan design" at bounding box center [765, 373] width 61 height 10
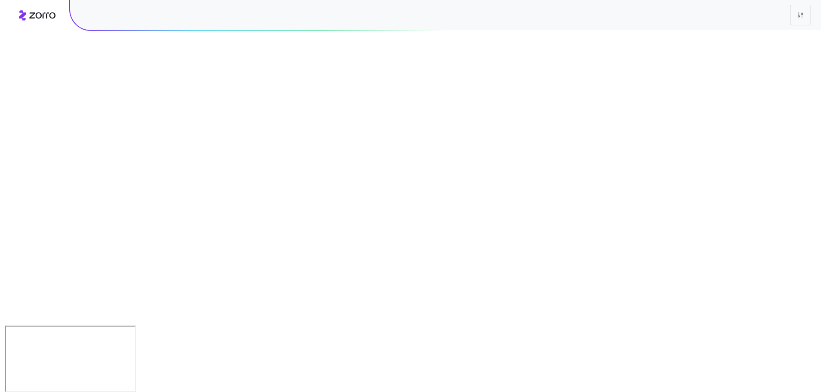
scroll to position [0, 0]
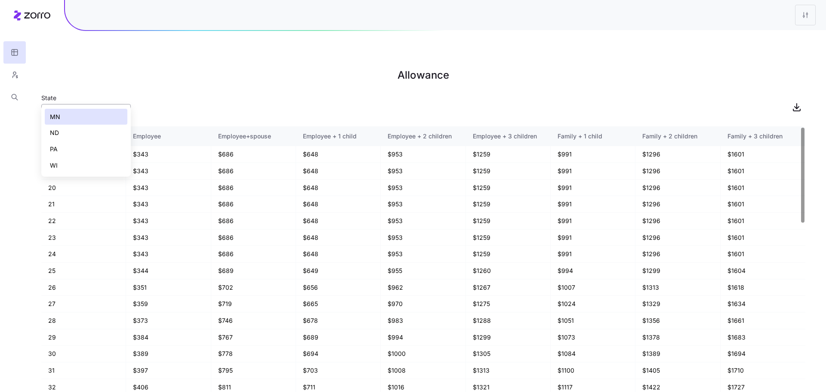
click at [76, 104] on input "MN" at bounding box center [85, 112] width 89 height 17
click at [80, 164] on div "WI" at bounding box center [86, 165] width 83 height 16
type input "WI"
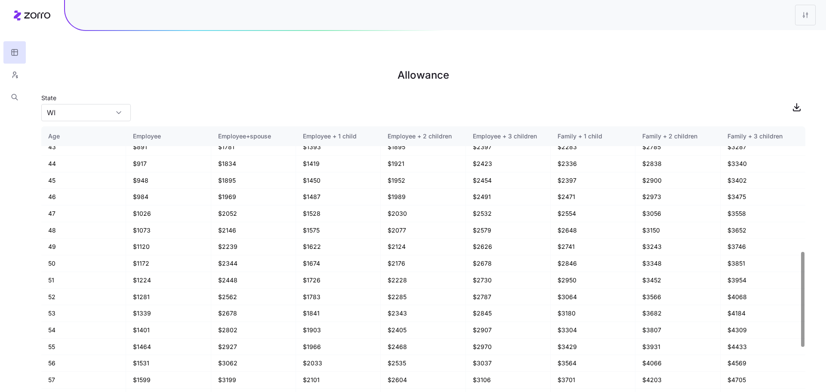
scroll to position [520, 0]
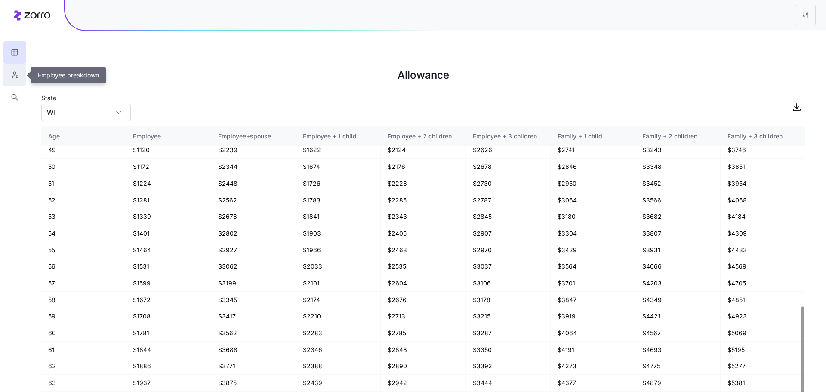
click at [19, 74] on button "button" at bounding box center [14, 75] width 22 height 22
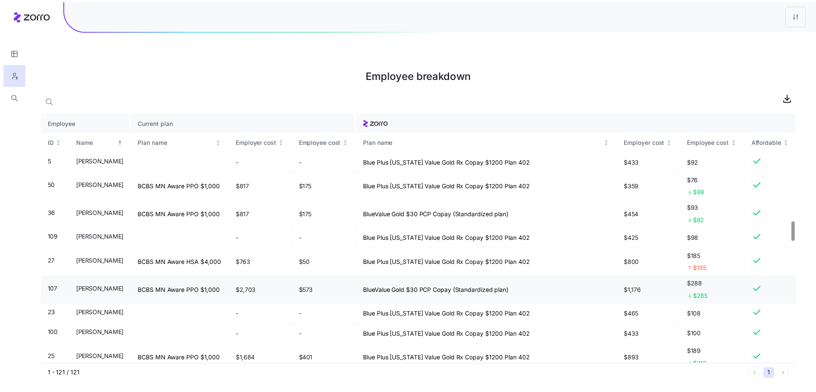
scroll to position [1383, 0]
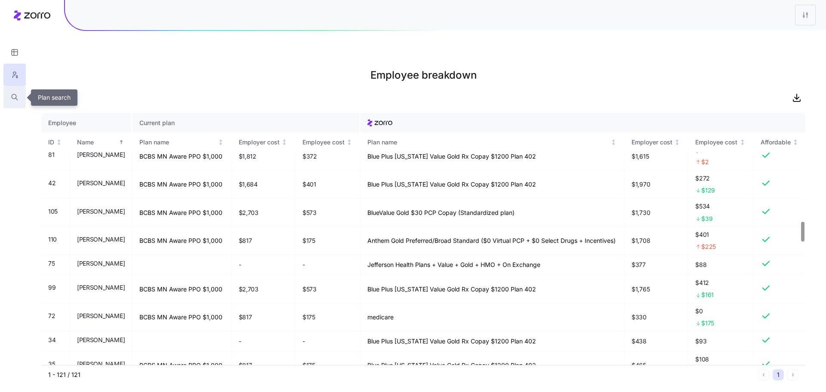
click at [15, 96] on icon "button" at bounding box center [15, 97] width 8 height 9
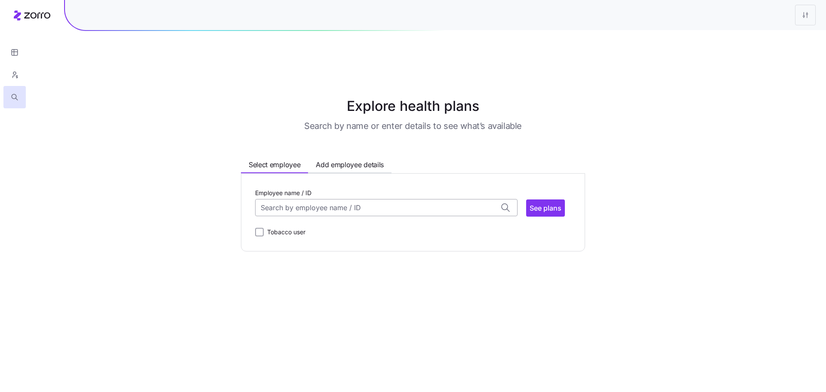
click at [288, 199] on input "Employee name / ID" at bounding box center [386, 207] width 262 height 17
click at [335, 222] on div "Jill Thomas (58) ID: 110 | zip code: 54016" at bounding box center [386, 234] width 258 height 25
type input "Jill Thomas"
click at [543, 203] on span "See plans" at bounding box center [545, 208] width 32 height 10
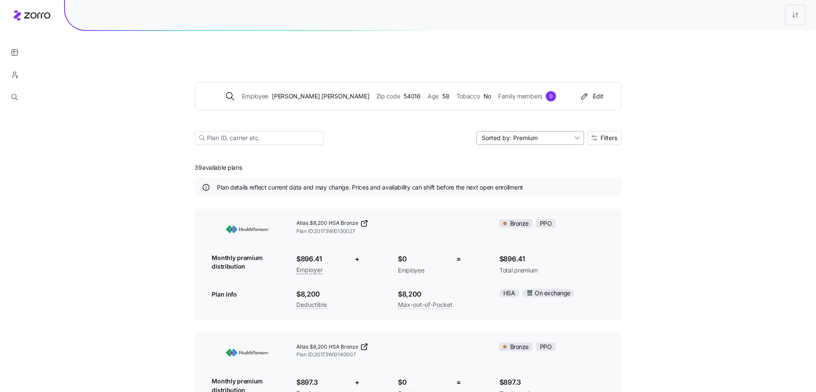
click at [556, 131] on input "Sorted by: Premium" at bounding box center [530, 138] width 108 height 14
click at [599, 135] on span "Filters" at bounding box center [604, 138] width 26 height 6
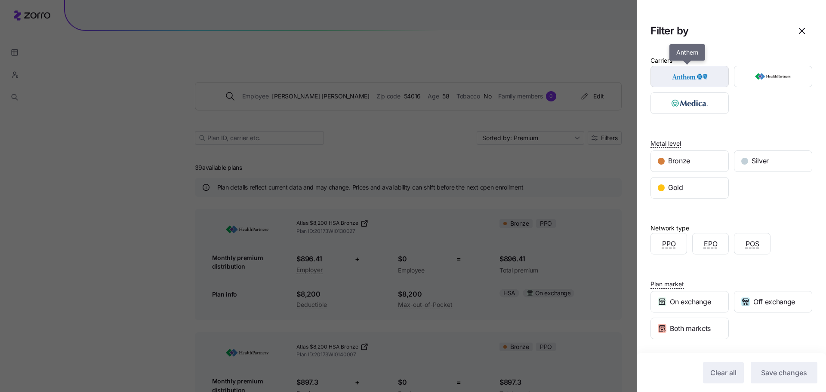
click at [700, 81] on img "button" at bounding box center [689, 76] width 63 height 17
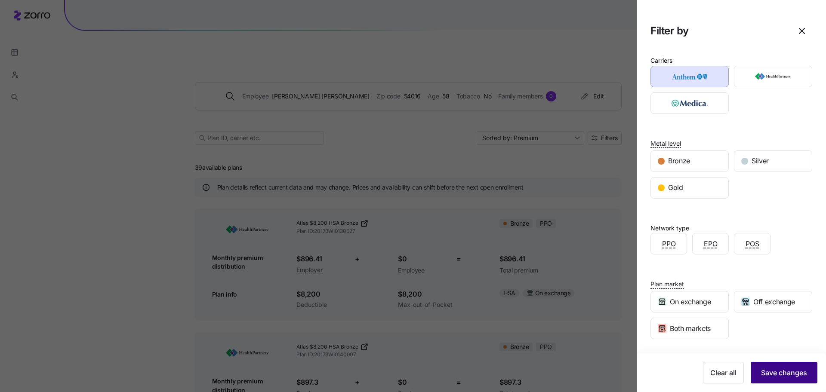
click at [774, 374] on span "Save changes" at bounding box center [784, 373] width 46 height 10
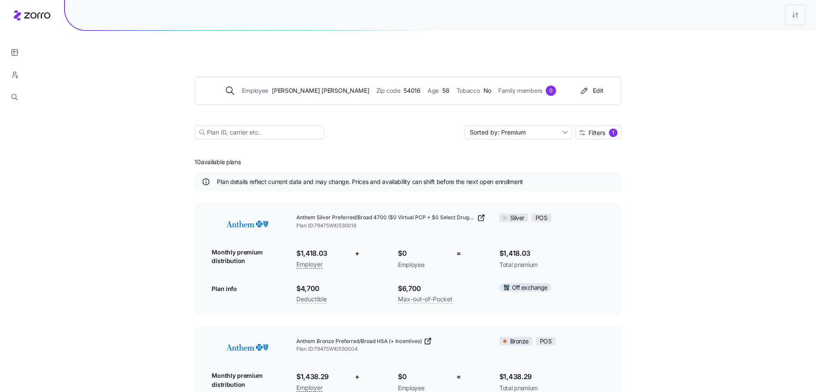
scroll to position [18, 0]
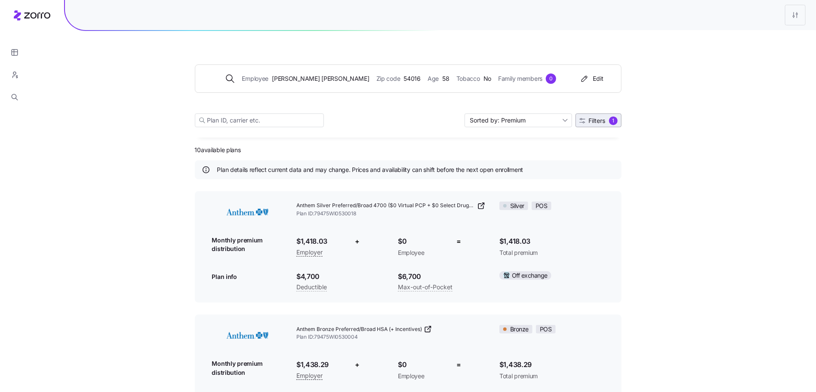
click at [615, 114] on button "Filters 1" at bounding box center [598, 121] width 46 height 14
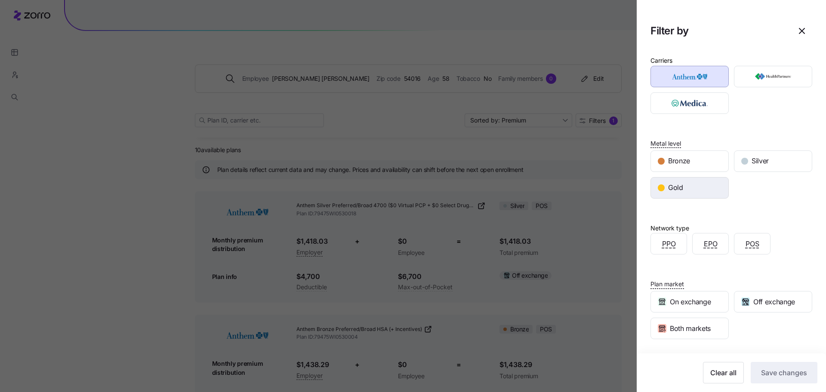
click at [694, 182] on div "Gold" at bounding box center [689, 188] width 77 height 21
click at [796, 369] on span "Save changes" at bounding box center [784, 373] width 46 height 10
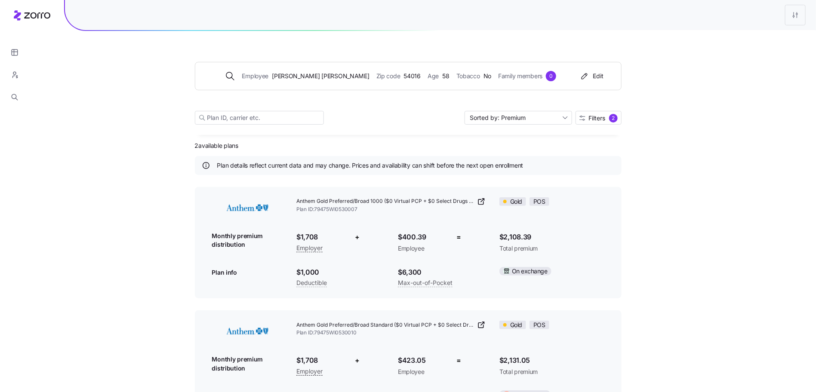
scroll to position [44, 0]
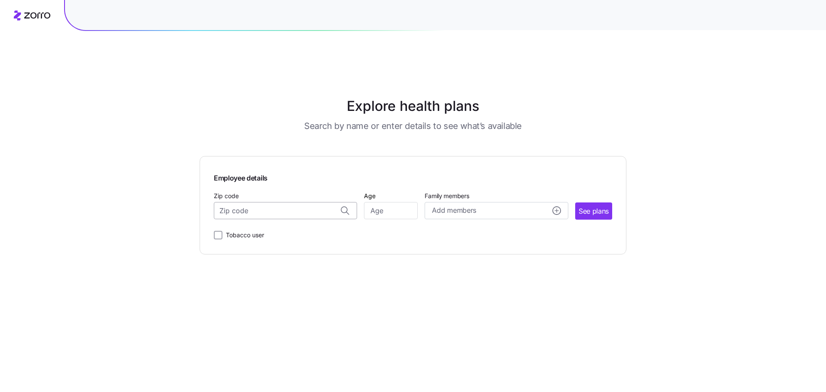
click at [274, 202] on input "Zip code" at bounding box center [285, 210] width 143 height 17
click at [283, 228] on span "54016, [GEOGRAPHIC_DATA], [GEOGRAPHIC_DATA]" at bounding box center [284, 233] width 120 height 11
type input "54016, [GEOGRAPHIC_DATA], [GEOGRAPHIC_DATA]"
click at [381, 202] on input "Age" at bounding box center [391, 210] width 54 height 17
type input "59"
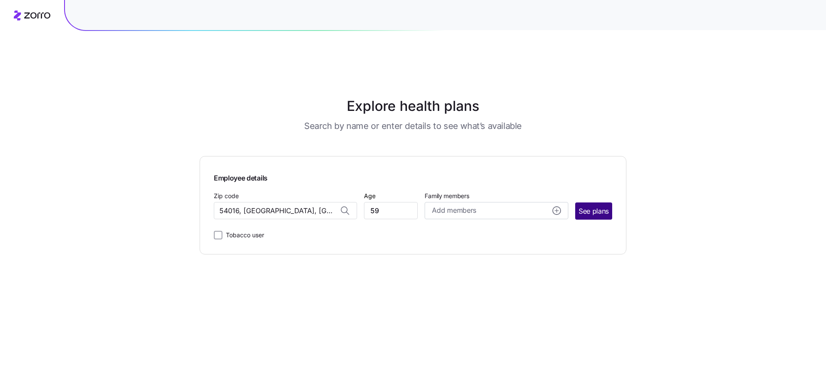
click at [581, 206] on span "See plans" at bounding box center [593, 211] width 30 height 11
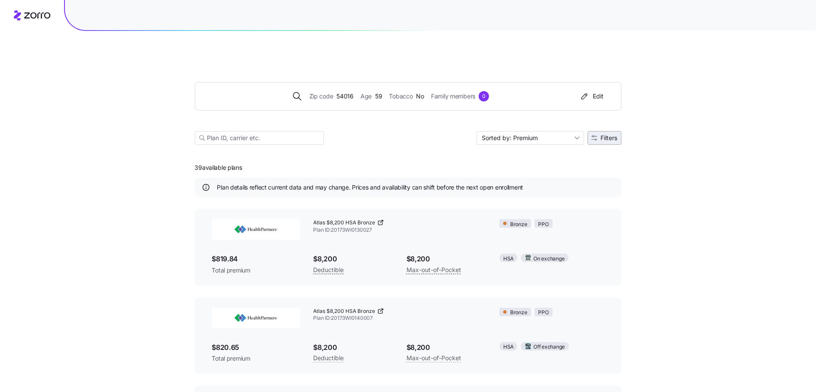
click at [606, 135] on span "Filters" at bounding box center [609, 138] width 17 height 6
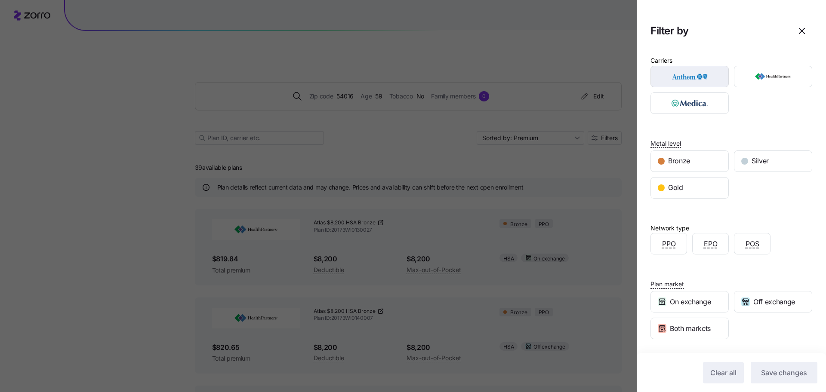
click at [707, 78] on img "button" at bounding box center [689, 76] width 63 height 17
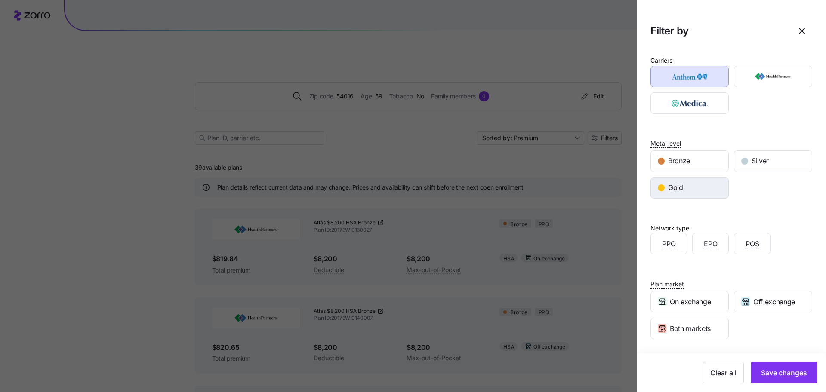
click at [691, 184] on div "Gold" at bounding box center [689, 188] width 77 height 21
click at [777, 369] on span "Save changes" at bounding box center [784, 373] width 46 height 10
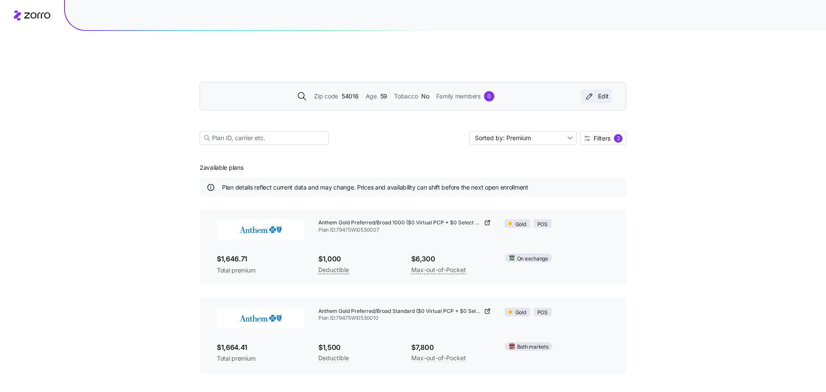
click at [599, 92] on div "Edit" at bounding box center [596, 96] width 25 height 9
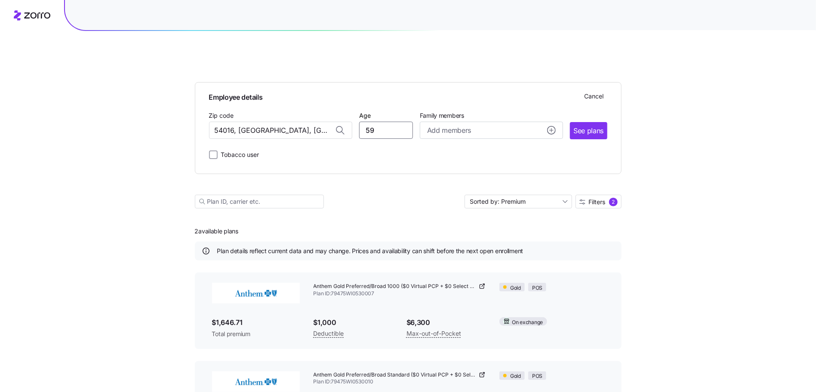
click at [379, 122] on input "59" at bounding box center [386, 130] width 54 height 17
type input "58"
click at [598, 126] on span "See plans" at bounding box center [588, 131] width 30 height 11
